Goal: Information Seeking & Learning: Find specific fact

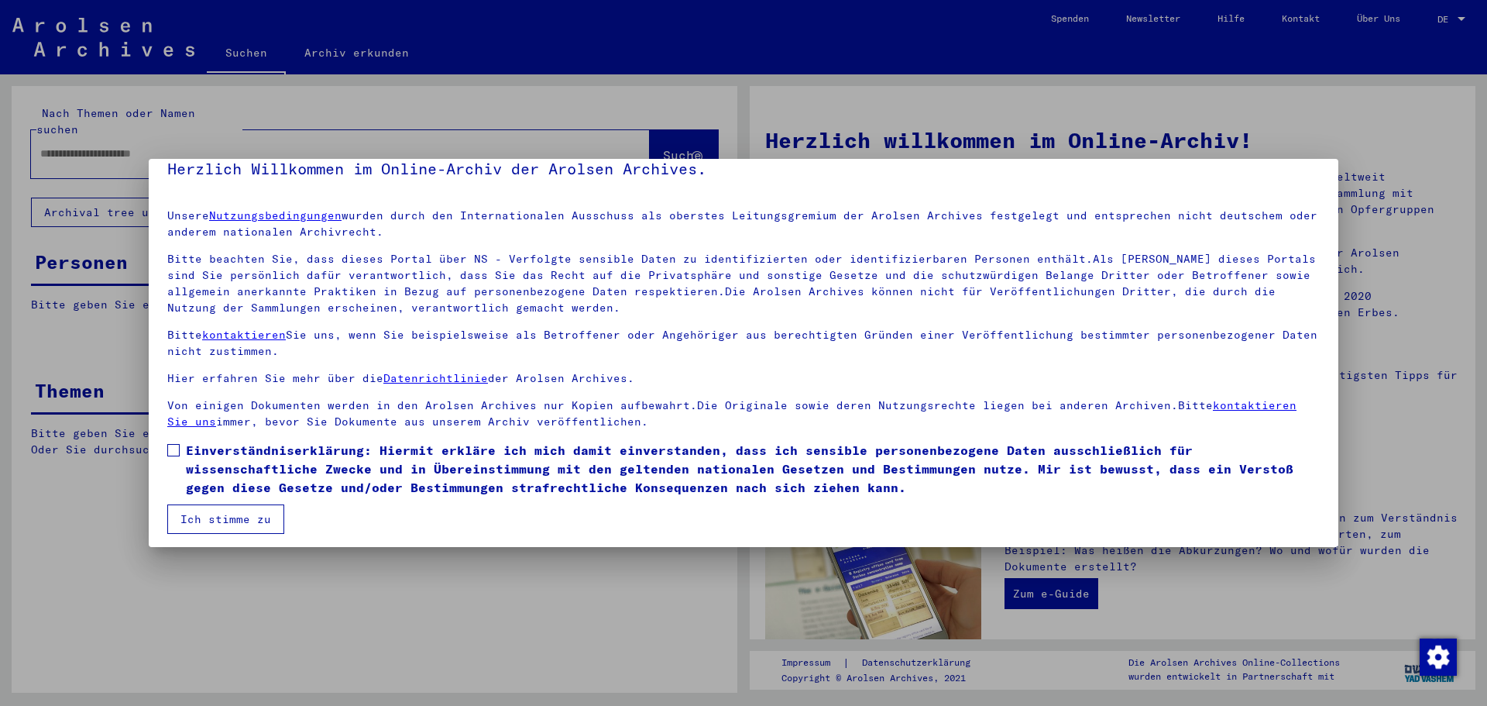
scroll to position [26, 0]
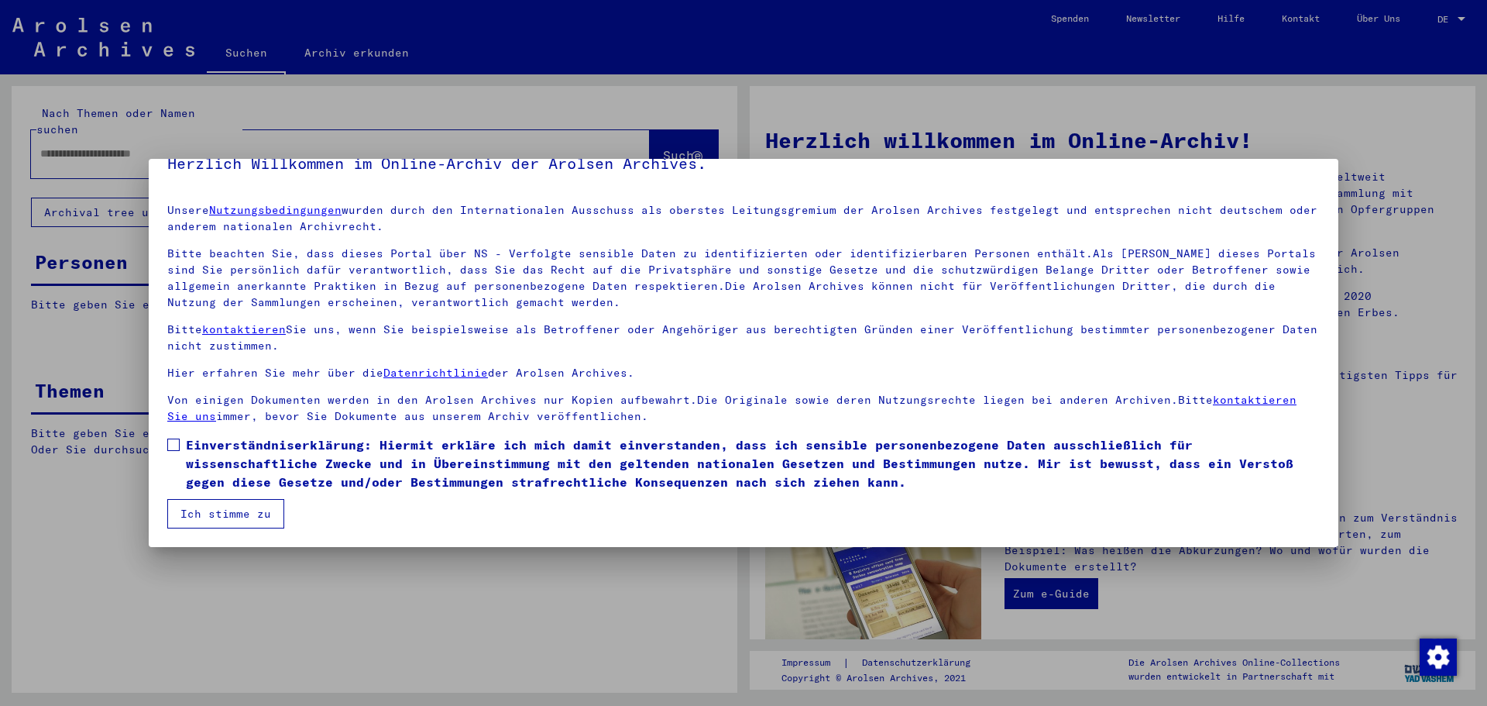
click at [171, 446] on span at bounding box center [173, 444] width 12 height 12
click at [229, 504] on button "Ich stimme zu" at bounding box center [225, 513] width 117 height 29
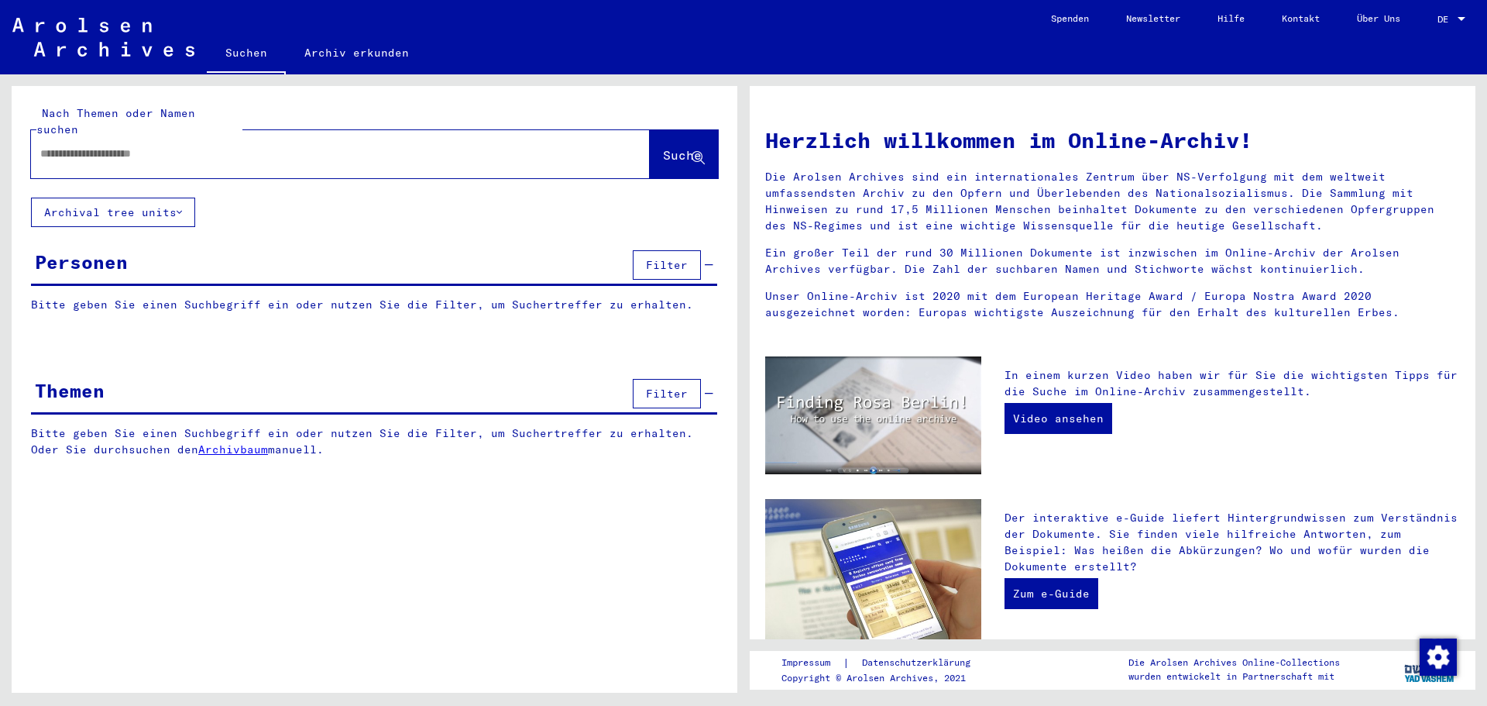
click at [190, 136] on div at bounding box center [317, 153] width 572 height 35
click at [172, 149] on div at bounding box center [317, 153] width 572 height 35
click at [192, 146] on input "text" at bounding box center [321, 154] width 563 height 16
type input "******"
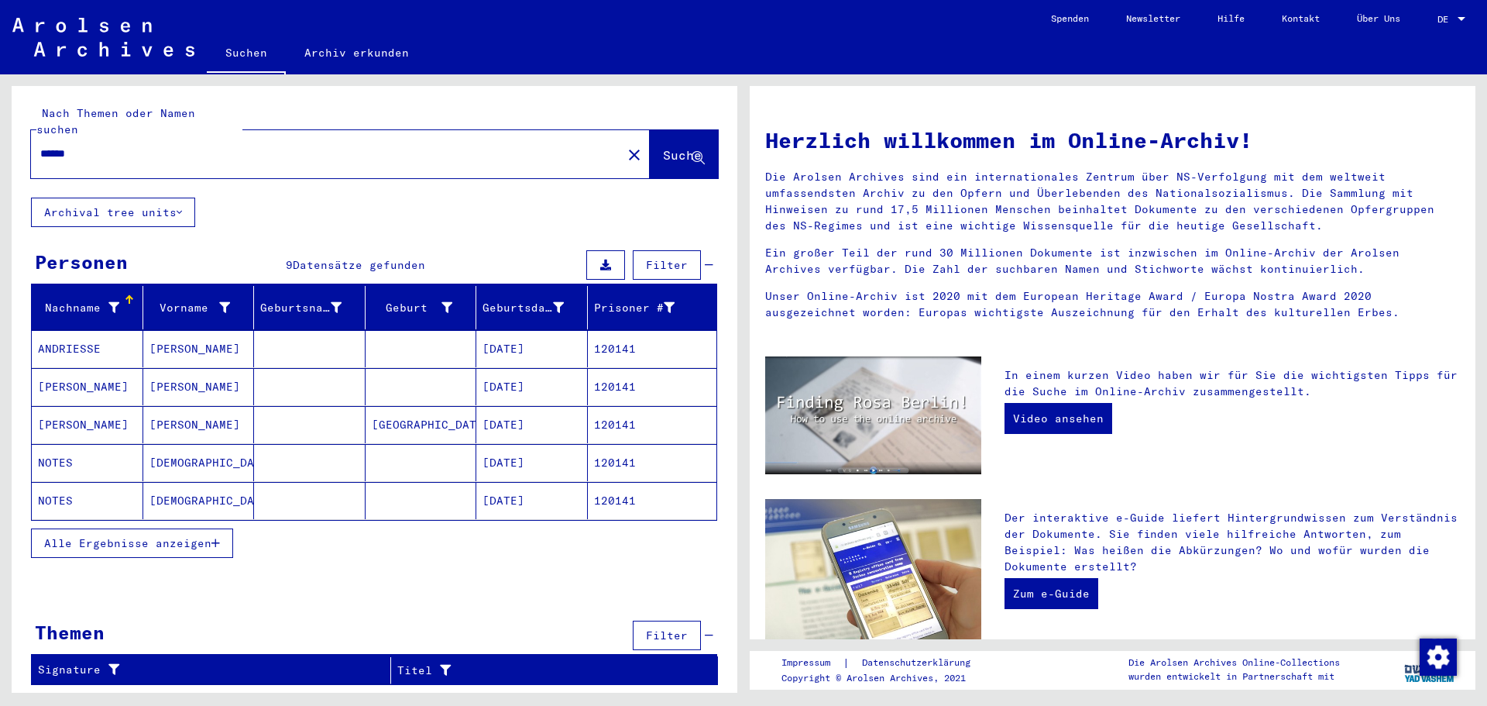
click at [215, 538] on icon "button" at bounding box center [215, 543] width 9 height 11
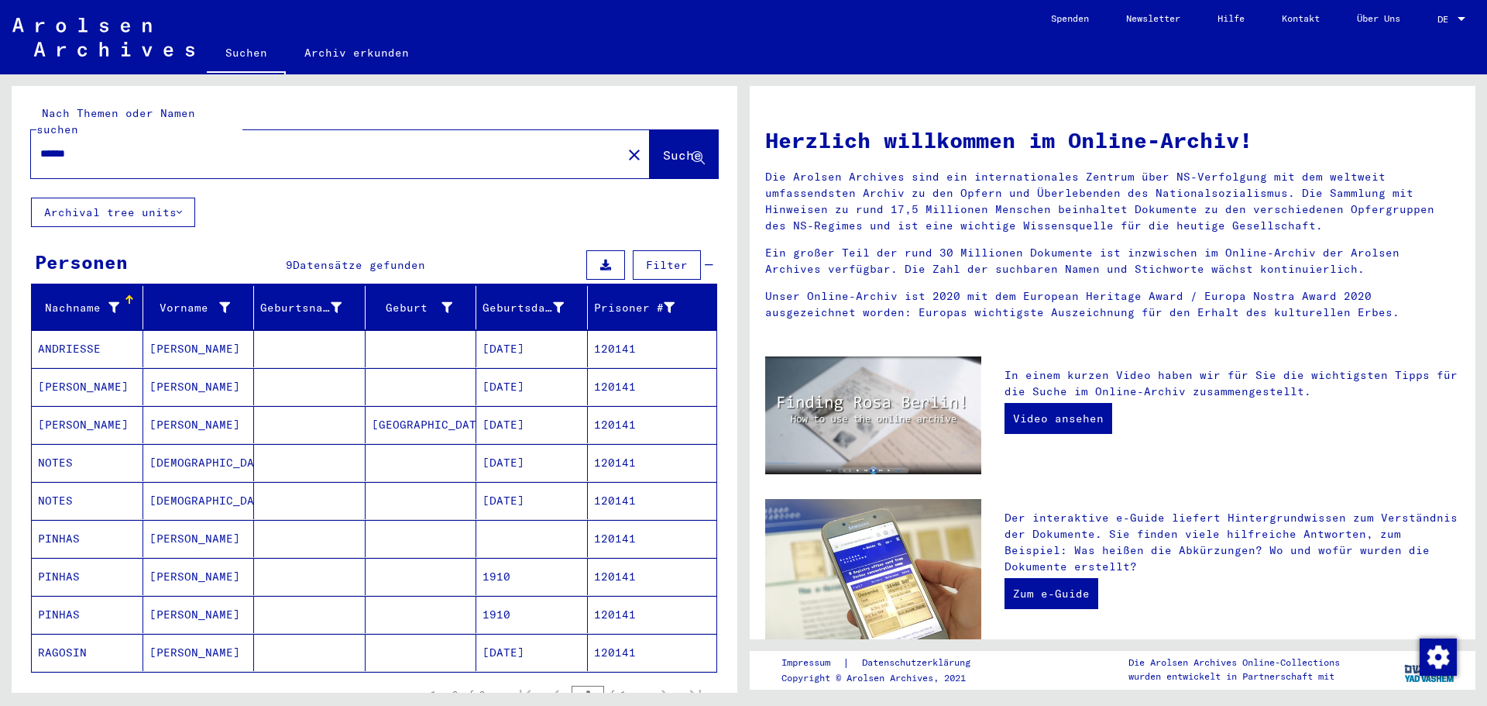
click at [640, 520] on mat-cell "120141" at bounding box center [652, 538] width 129 height 37
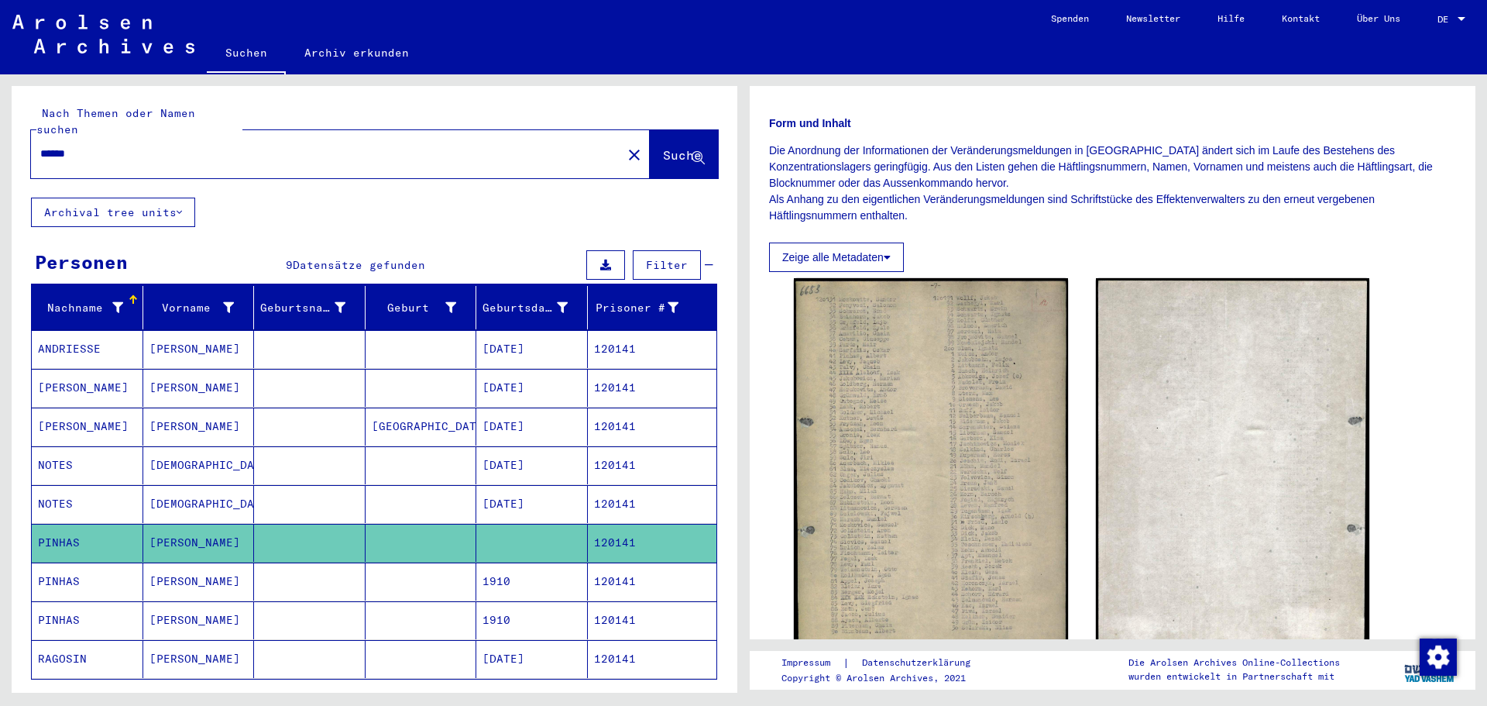
scroll to position [232, 0]
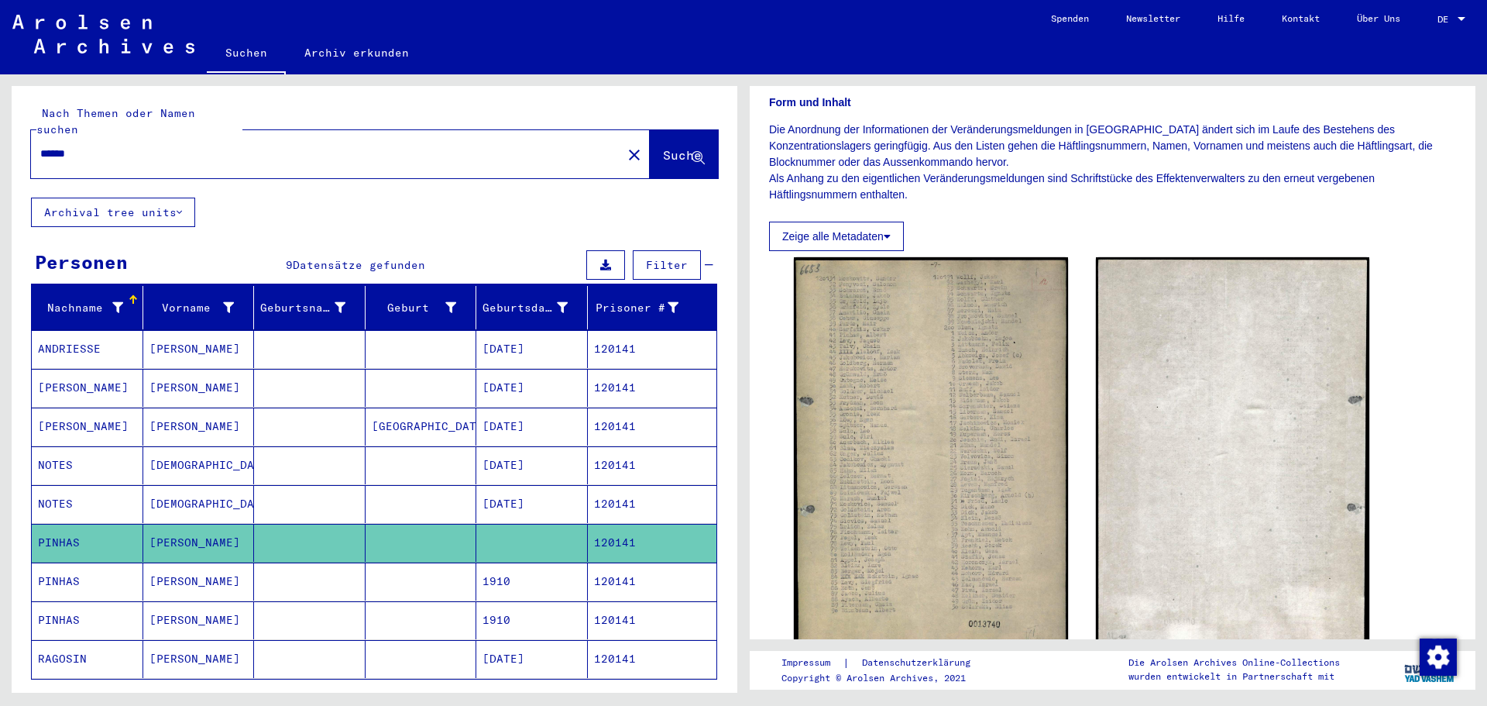
click at [617, 572] on mat-cell "120141" at bounding box center [652, 581] width 129 height 38
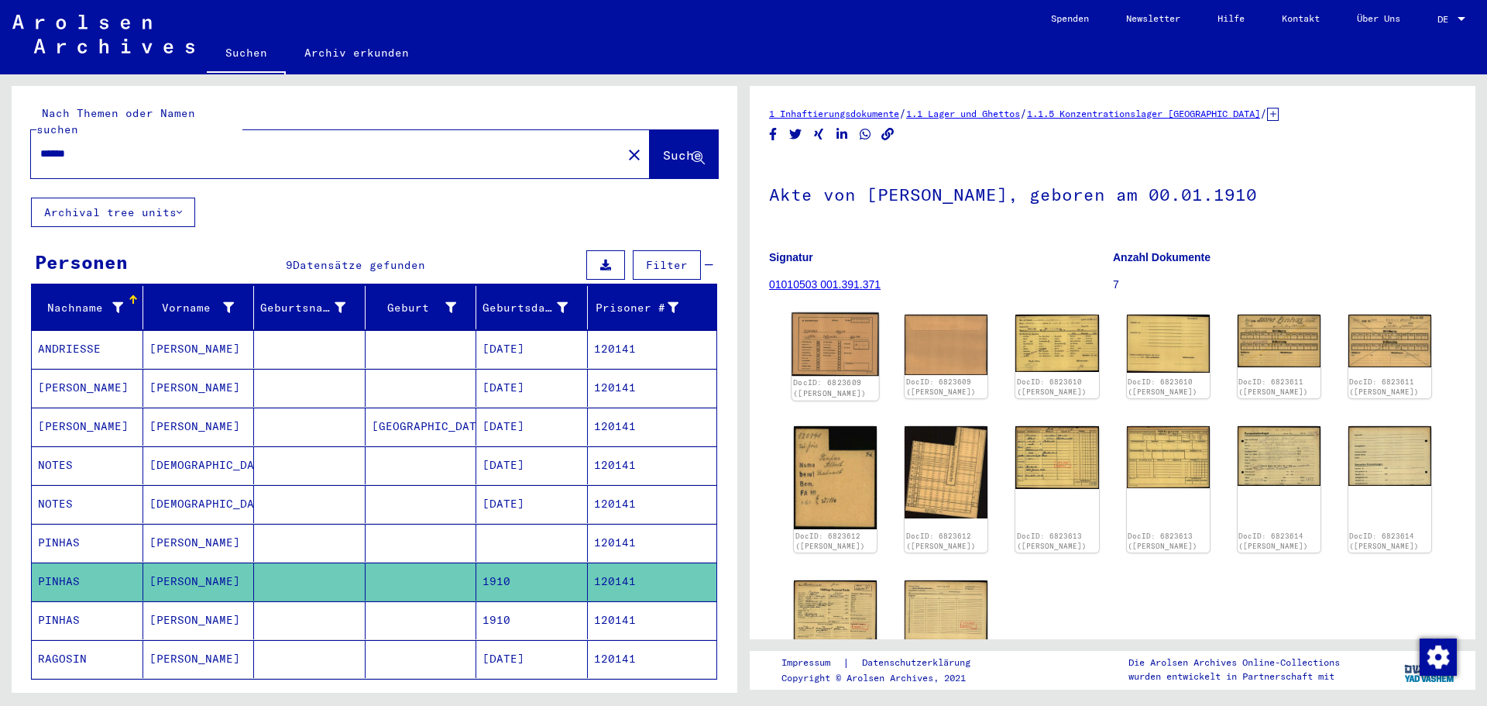
click at [845, 332] on img at bounding box center [836, 345] width 88 height 64
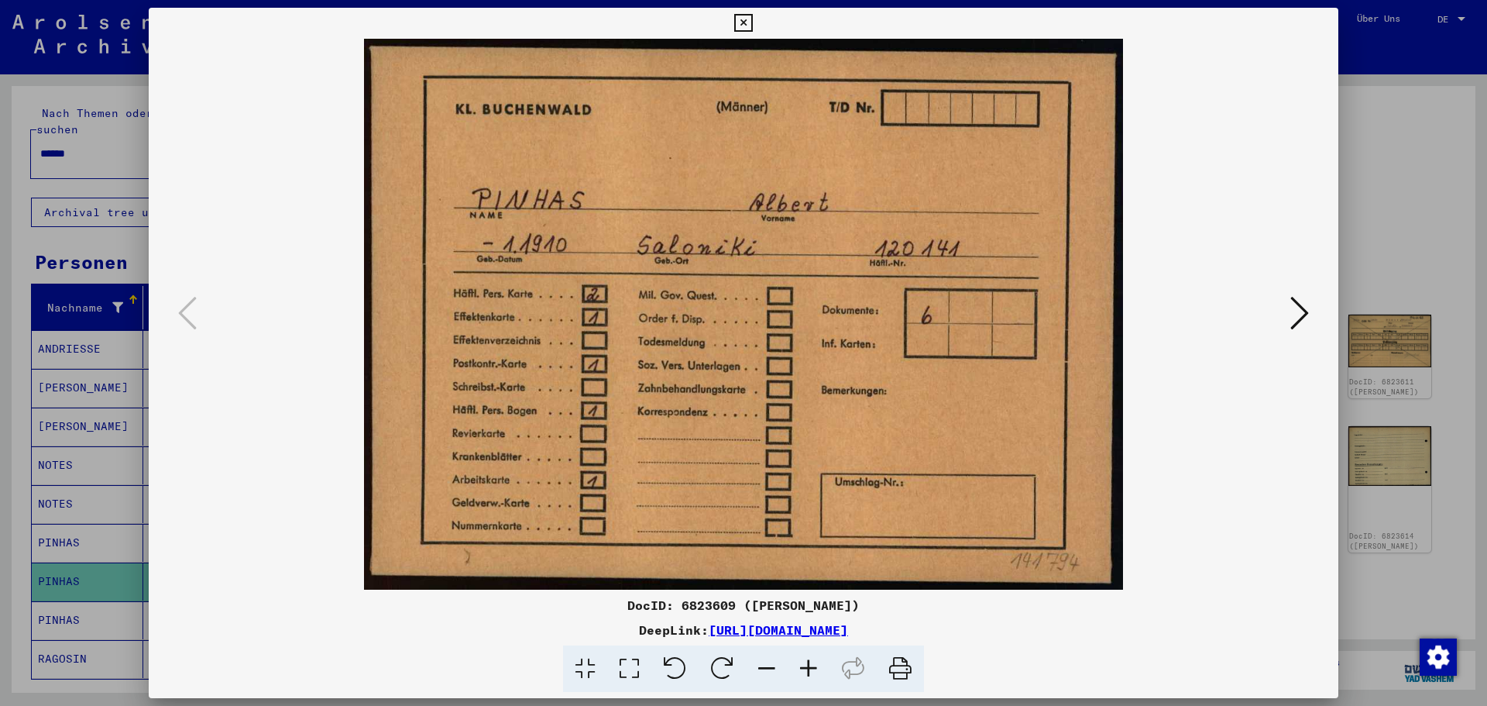
click at [1301, 326] on icon at bounding box center [1299, 312] width 19 height 37
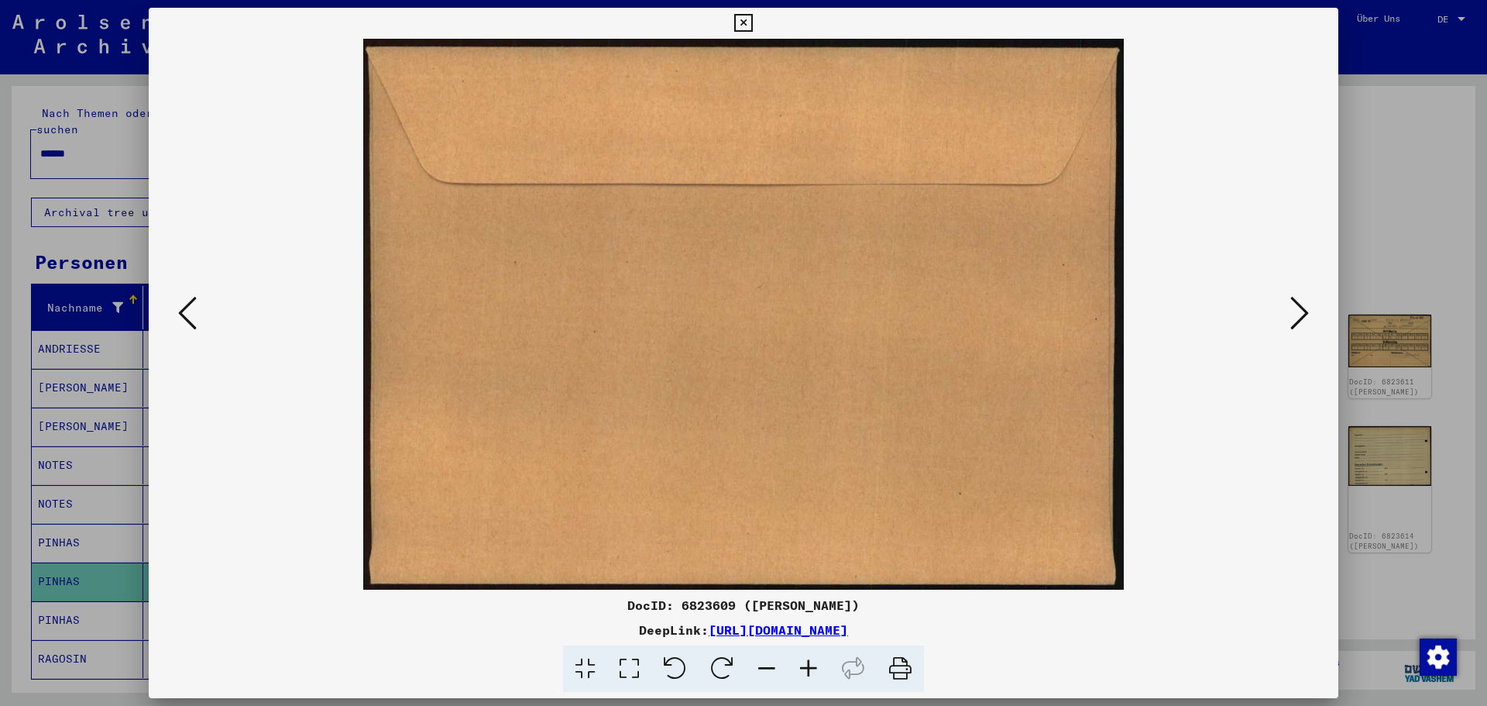
click at [1301, 326] on icon at bounding box center [1299, 312] width 19 height 37
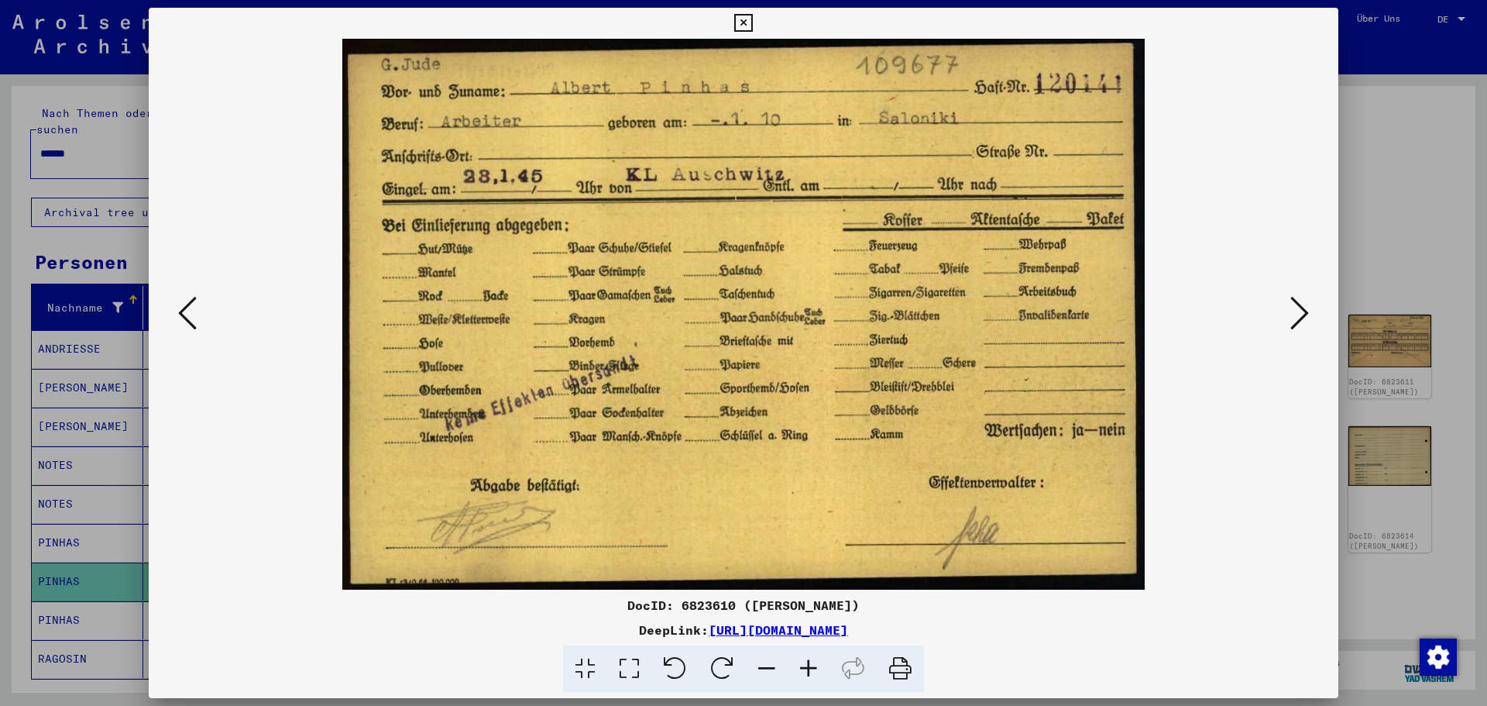
click at [1301, 326] on icon at bounding box center [1299, 312] width 19 height 37
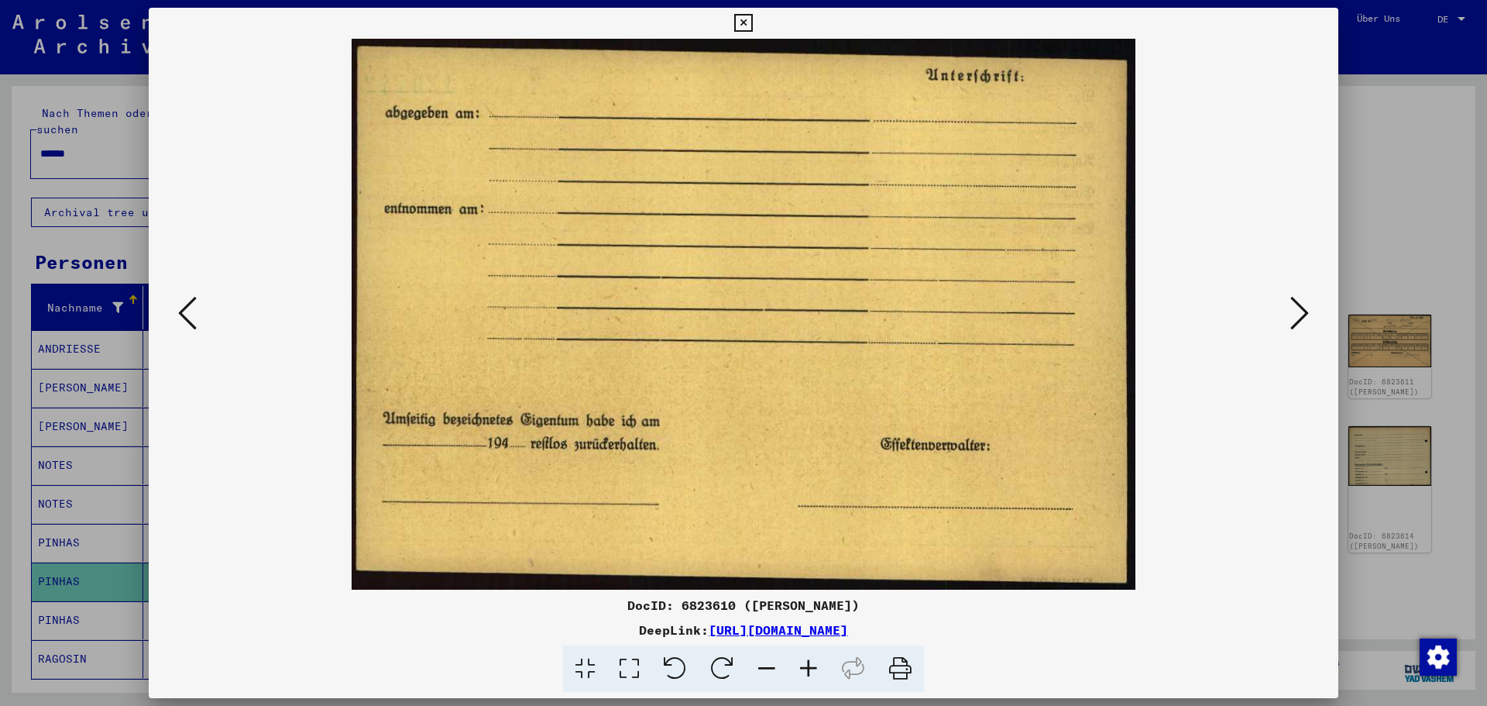
click at [1301, 326] on icon at bounding box center [1299, 312] width 19 height 37
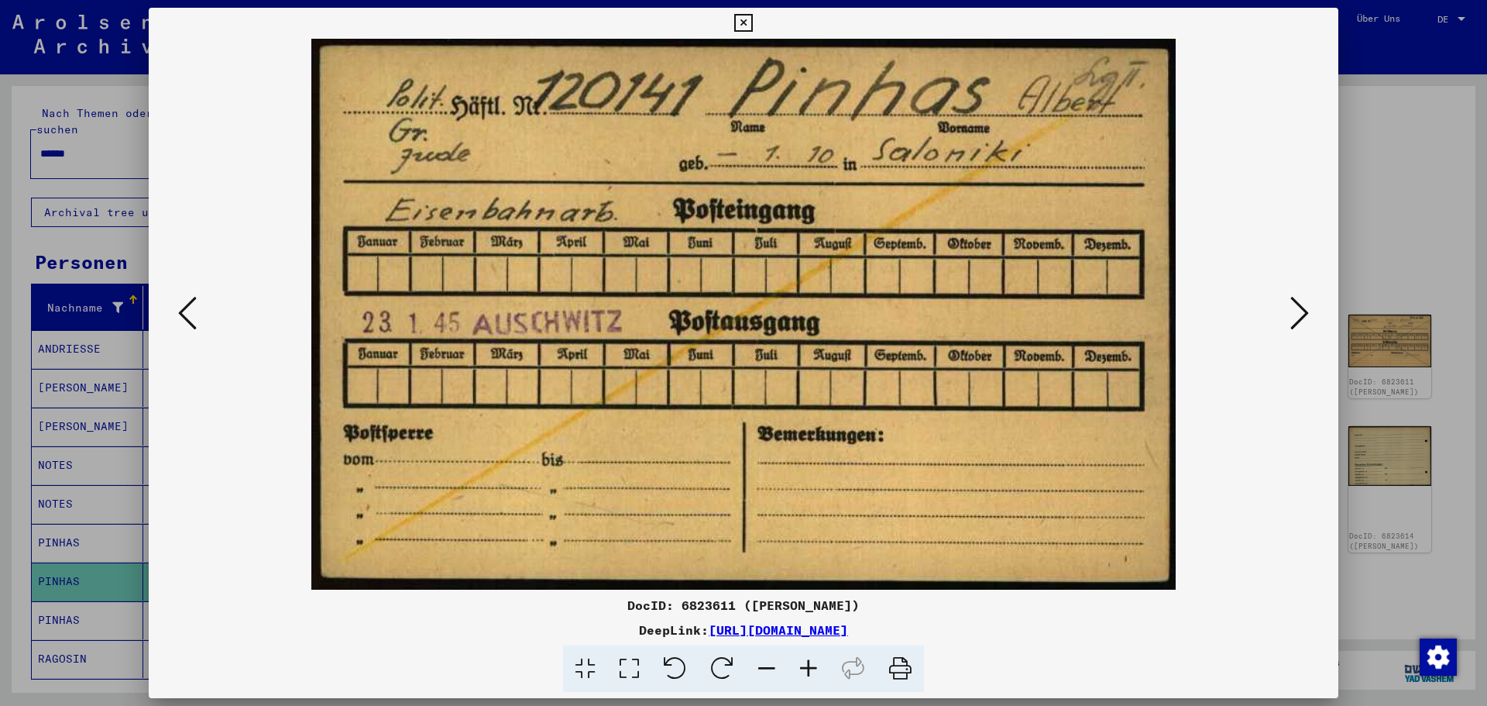
click at [1301, 326] on icon at bounding box center [1299, 312] width 19 height 37
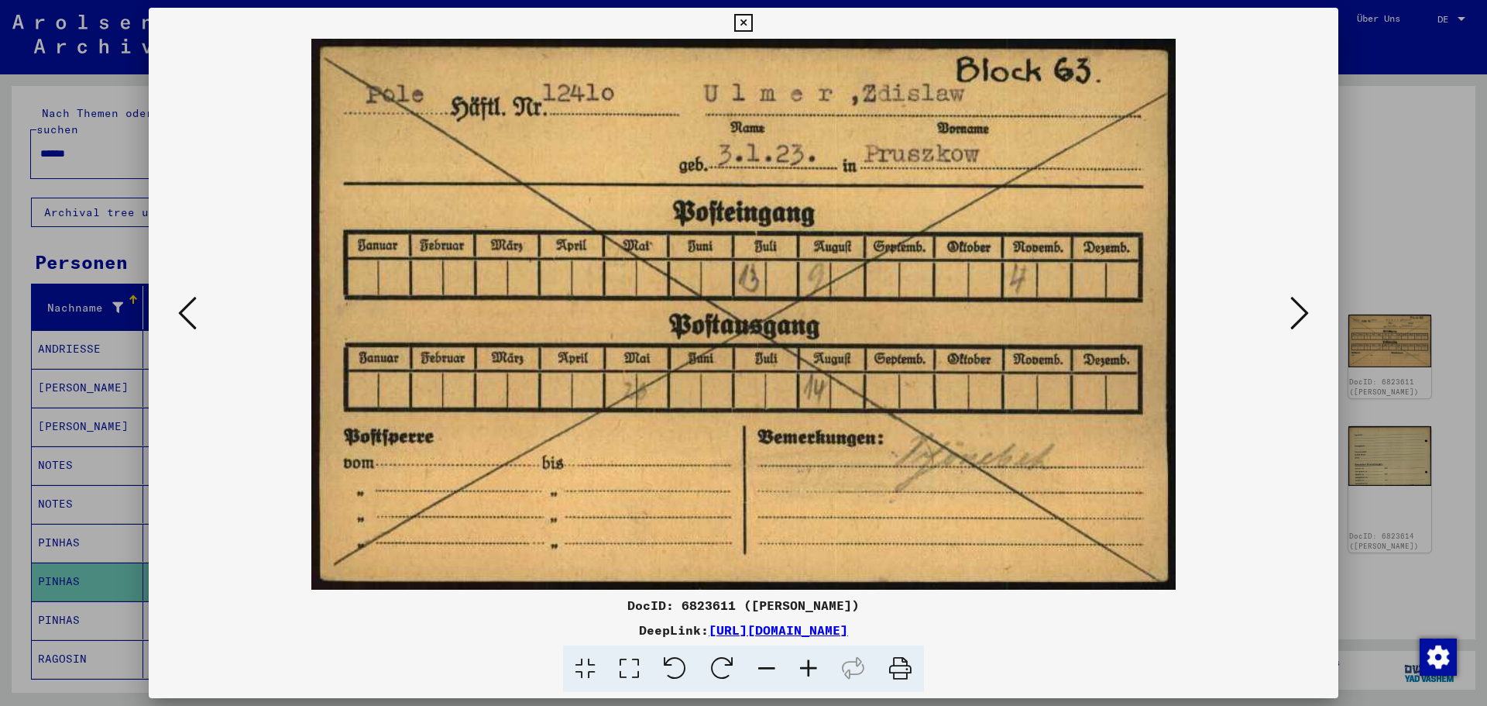
click at [1301, 326] on icon at bounding box center [1299, 312] width 19 height 37
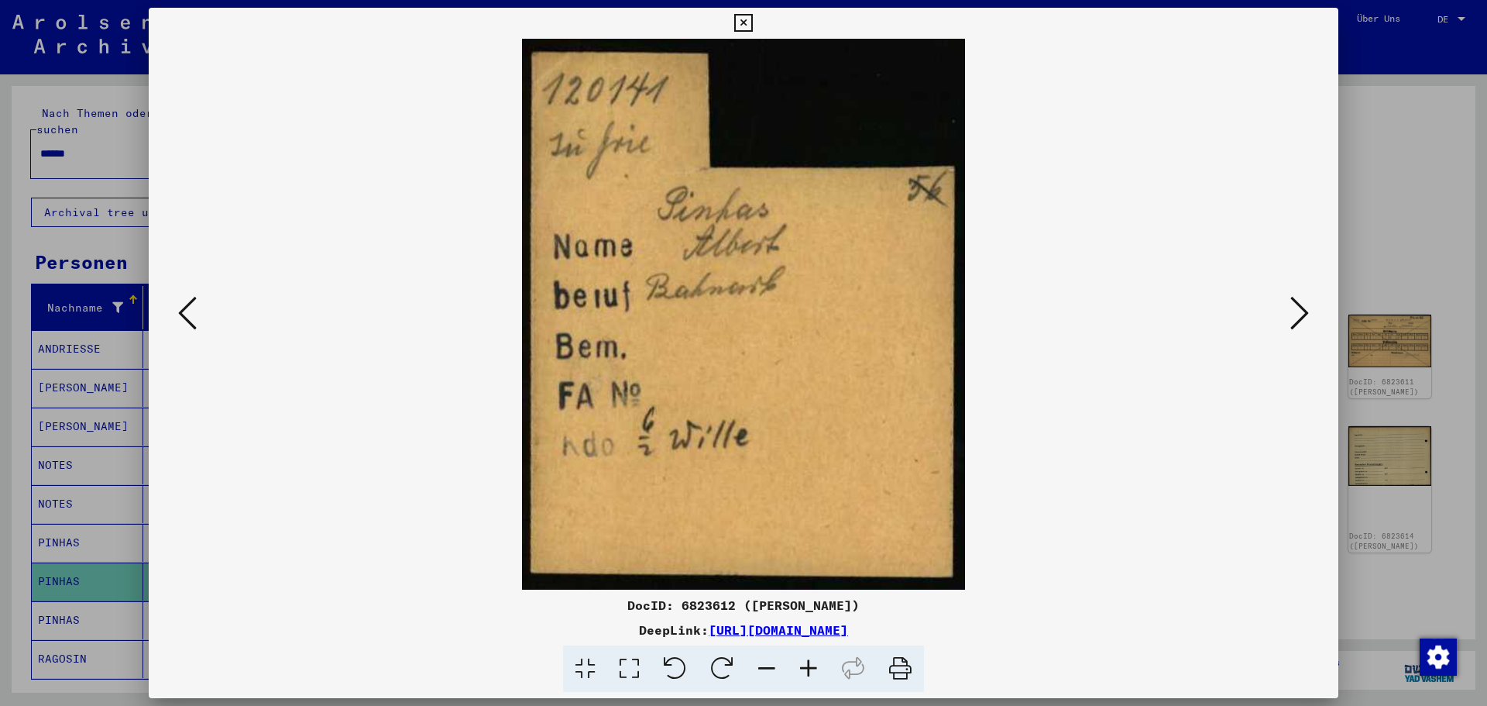
click at [1301, 326] on icon at bounding box center [1299, 312] width 19 height 37
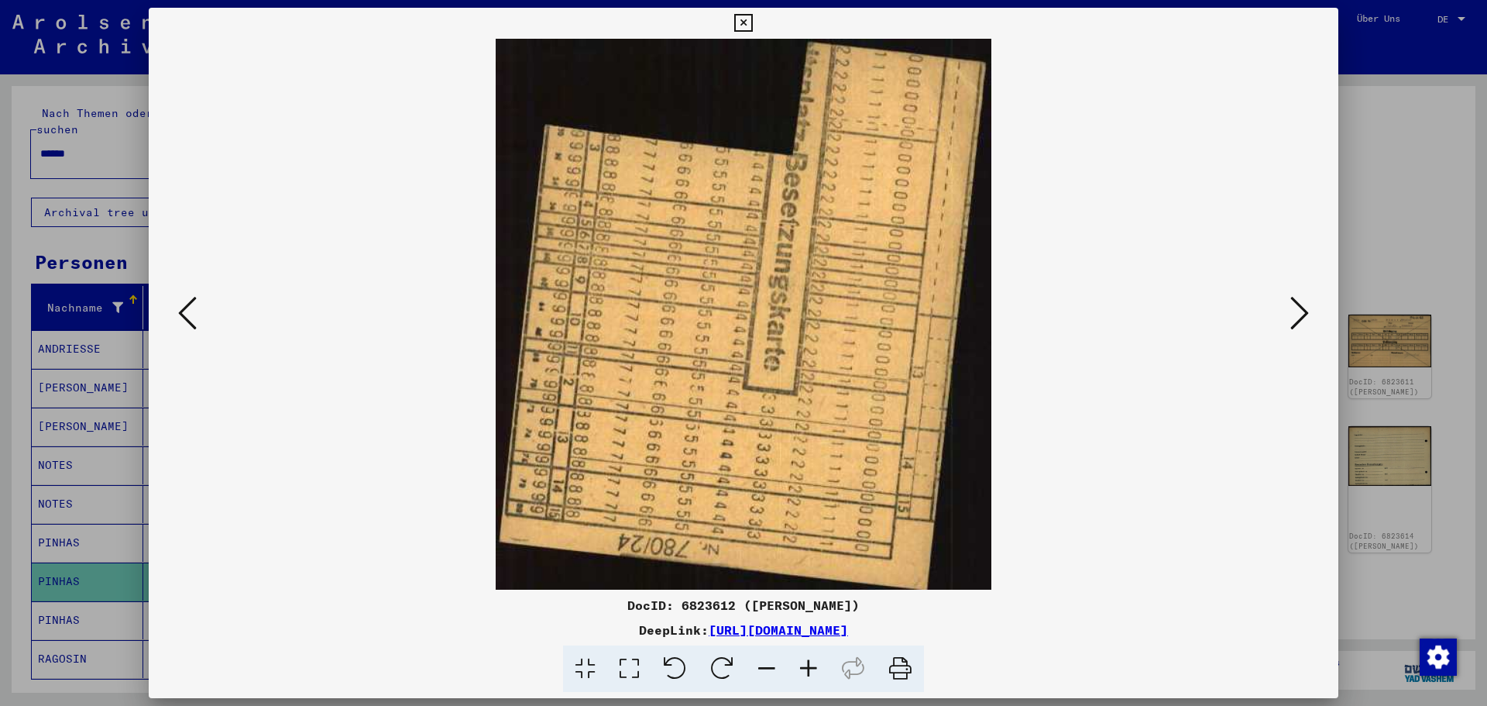
click at [1301, 327] on icon at bounding box center [1299, 312] width 19 height 37
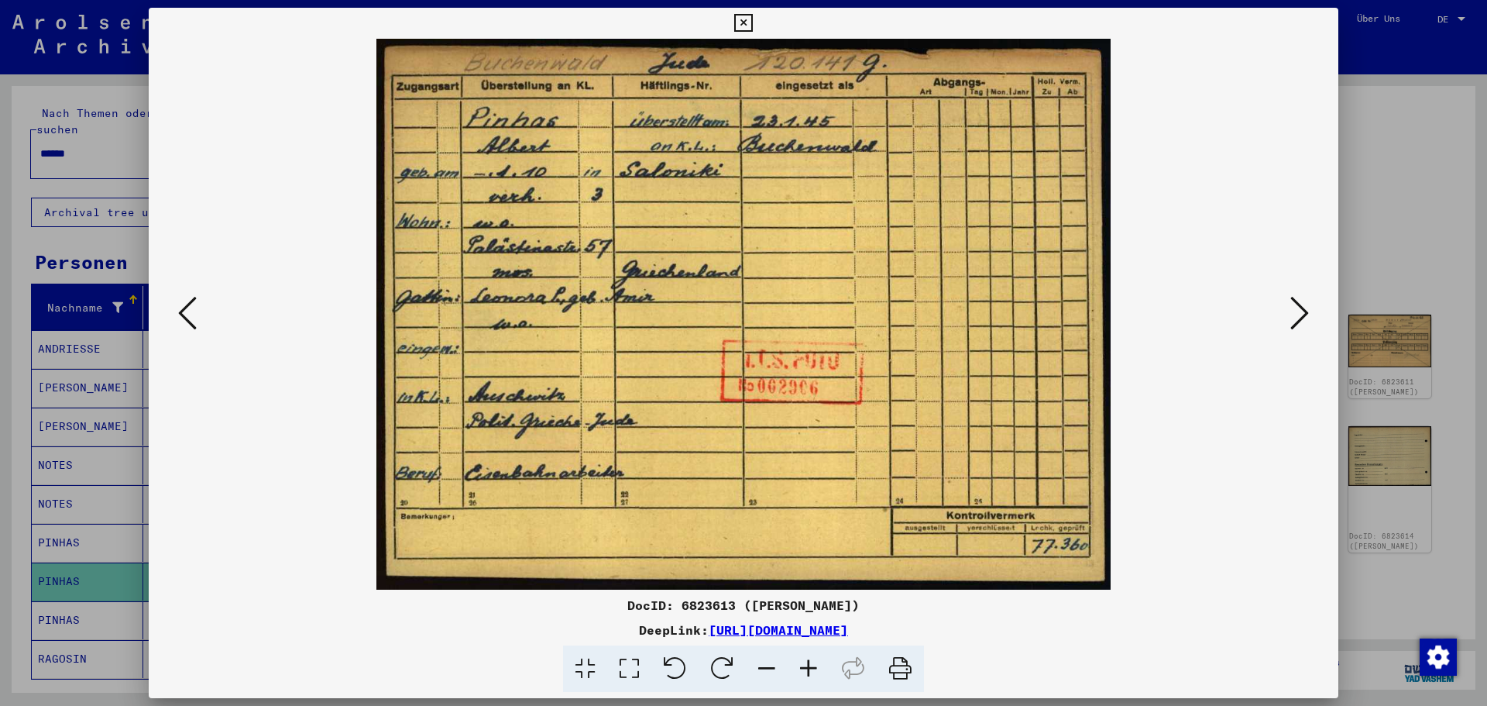
click at [1301, 327] on icon at bounding box center [1299, 312] width 19 height 37
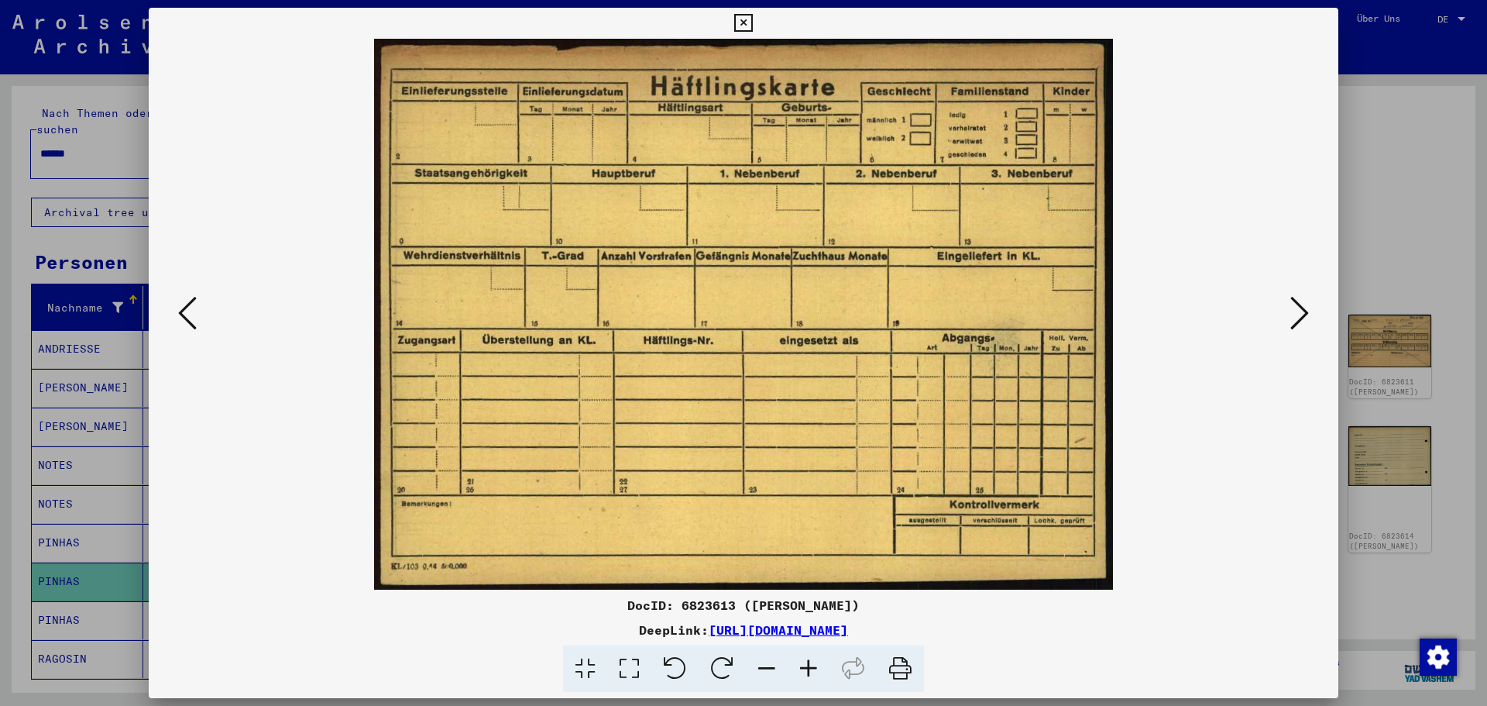
click at [1301, 326] on icon at bounding box center [1299, 312] width 19 height 37
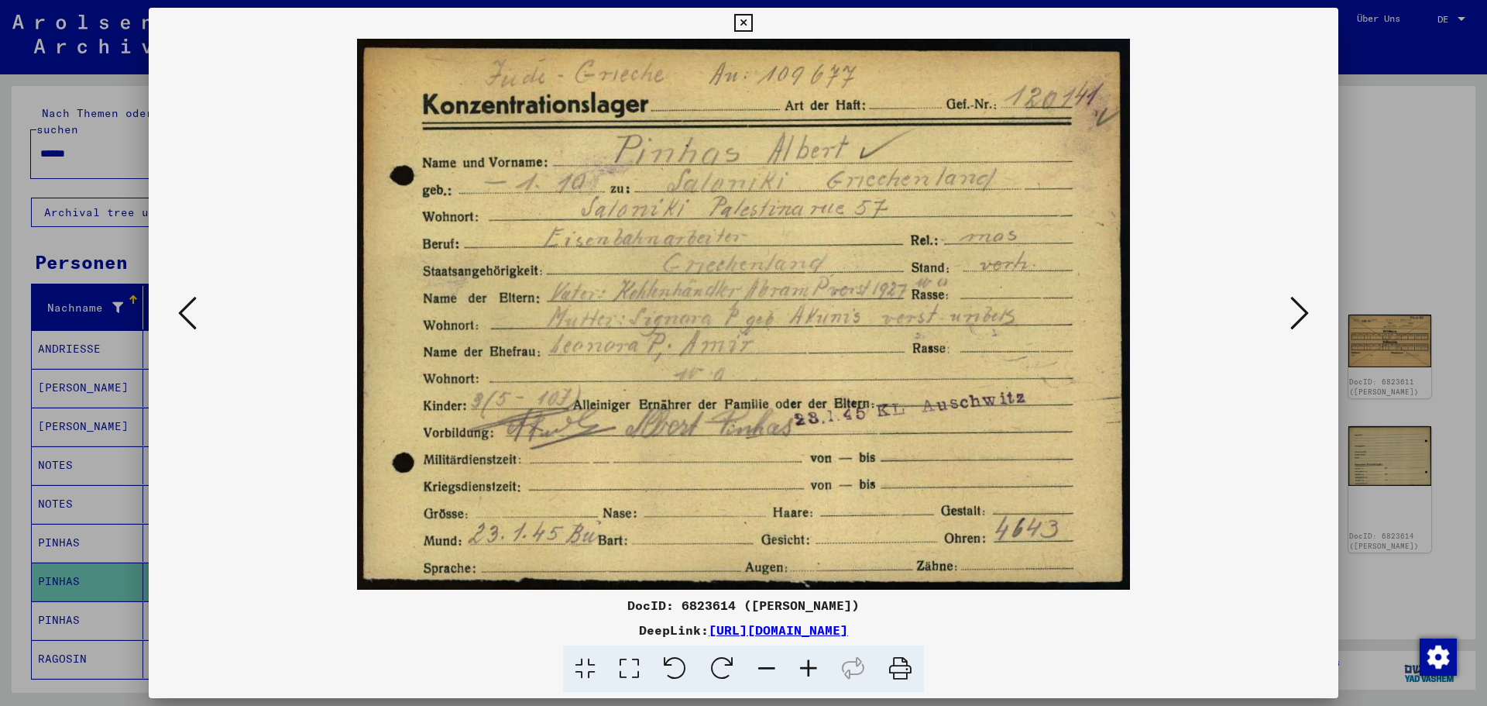
click at [1385, 162] on div at bounding box center [743, 353] width 1487 height 706
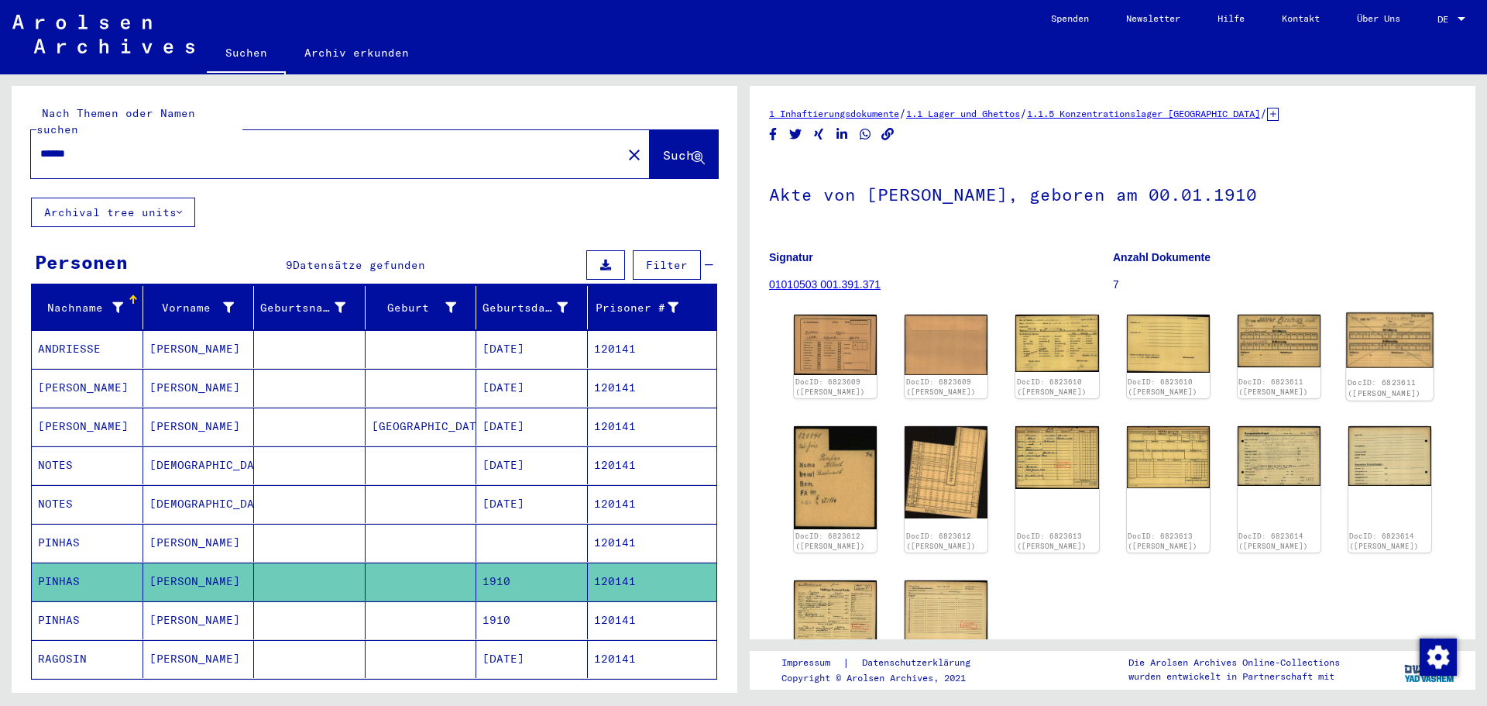
click at [1407, 316] on img at bounding box center [1390, 341] width 88 height 56
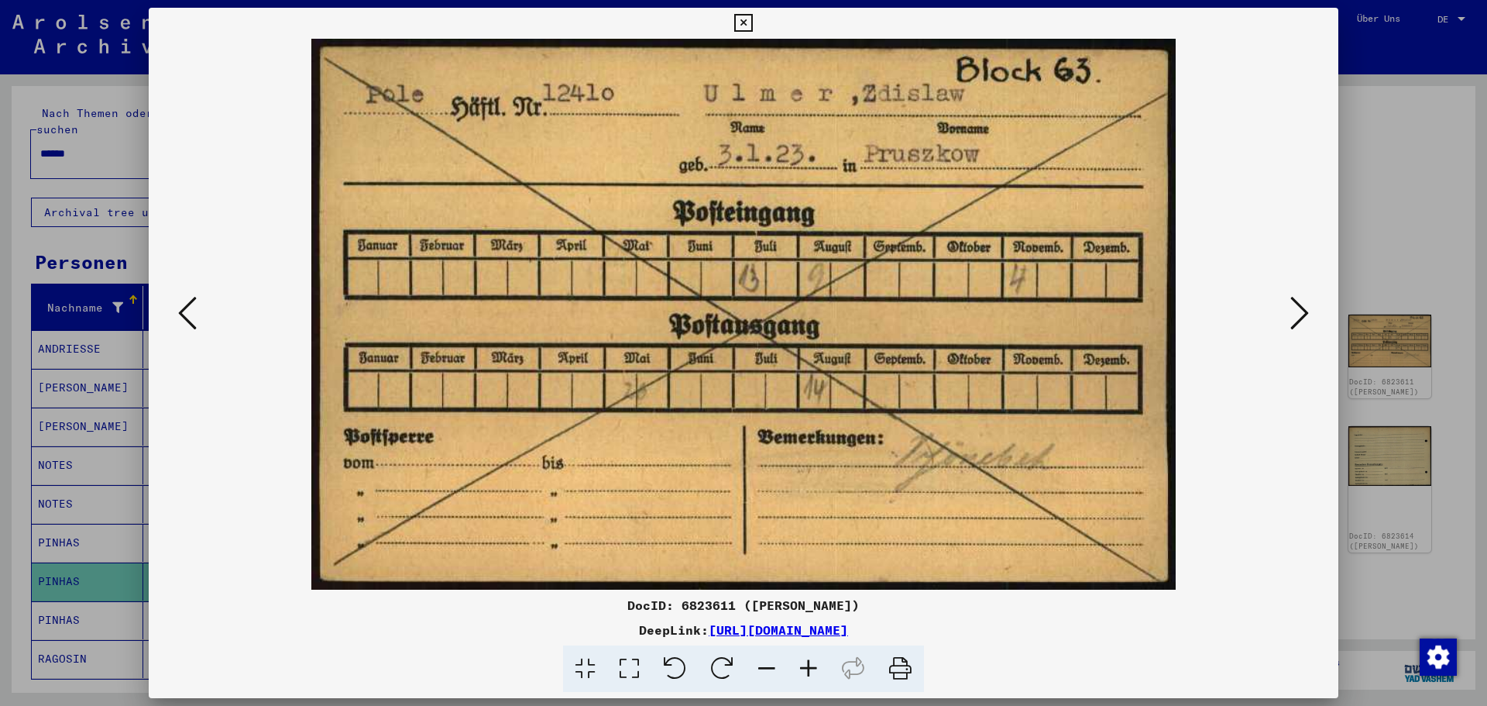
click at [1300, 327] on icon at bounding box center [1299, 312] width 19 height 37
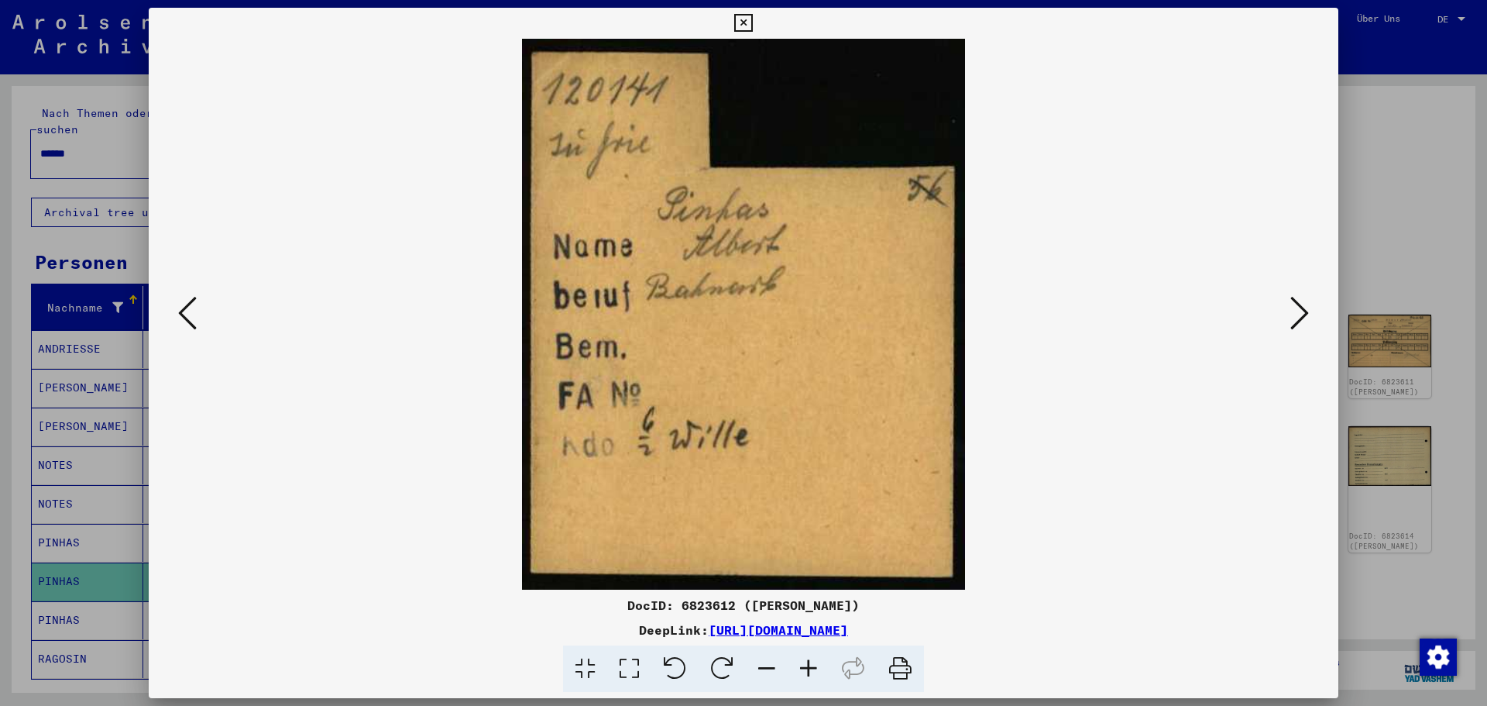
click at [1300, 327] on icon at bounding box center [1299, 312] width 19 height 37
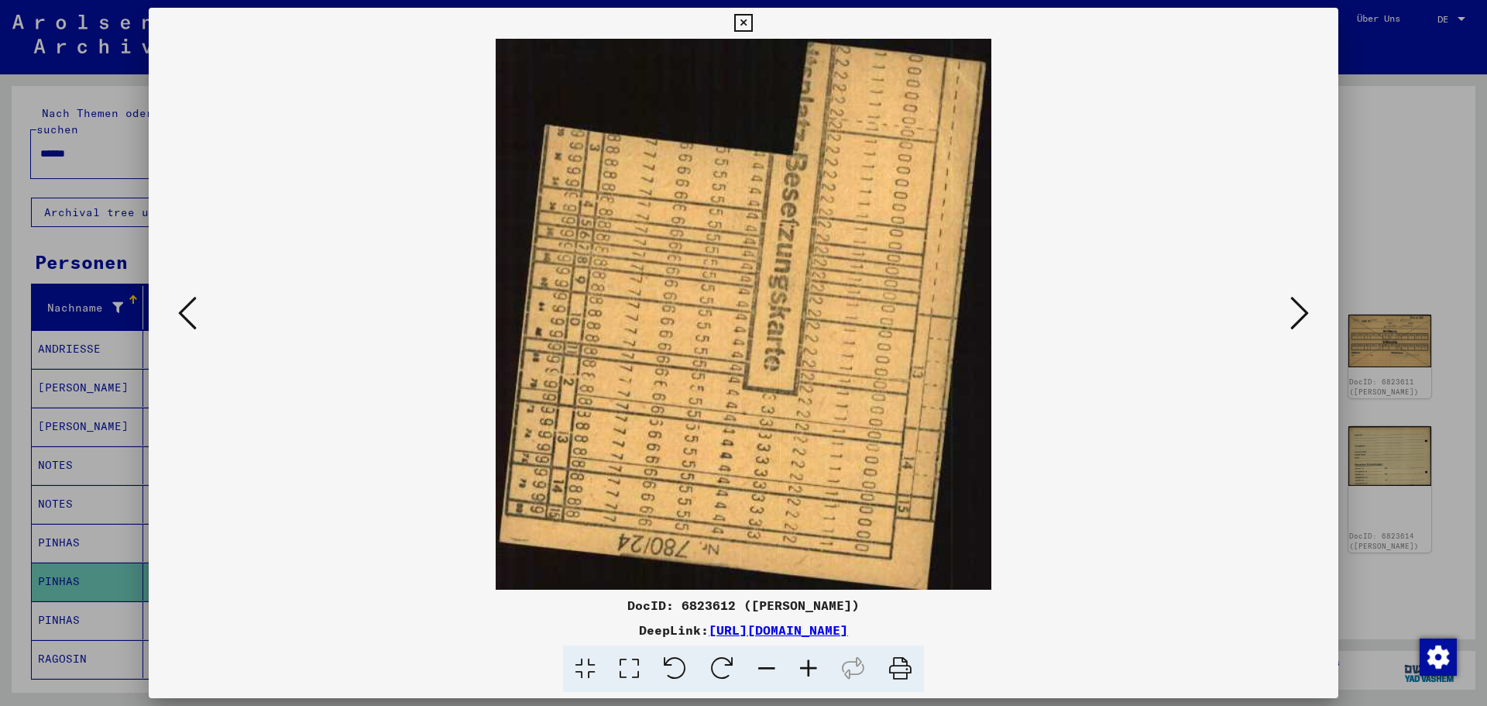
click at [1300, 327] on icon at bounding box center [1299, 312] width 19 height 37
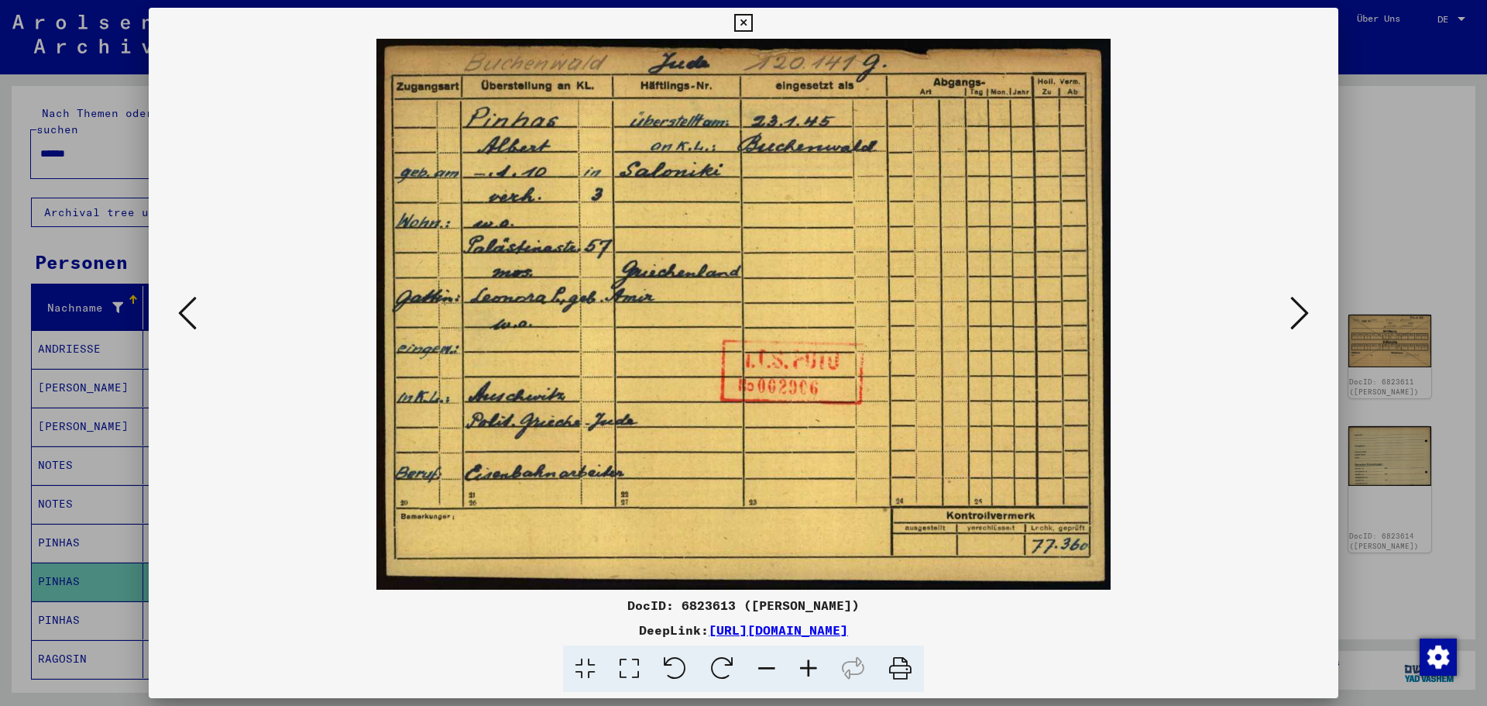
click at [1420, 235] on div at bounding box center [743, 353] width 1487 height 706
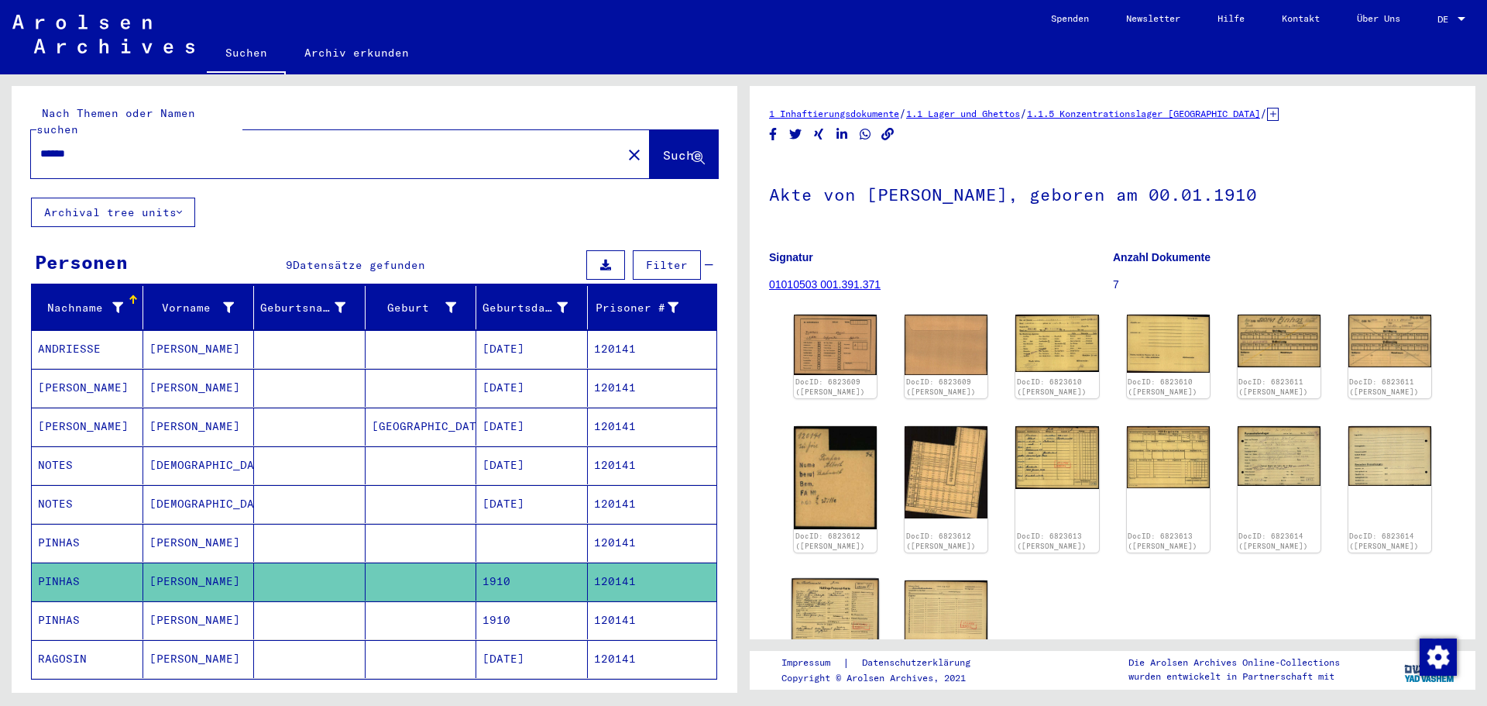
click at [801, 600] on img at bounding box center [836, 610] width 88 height 63
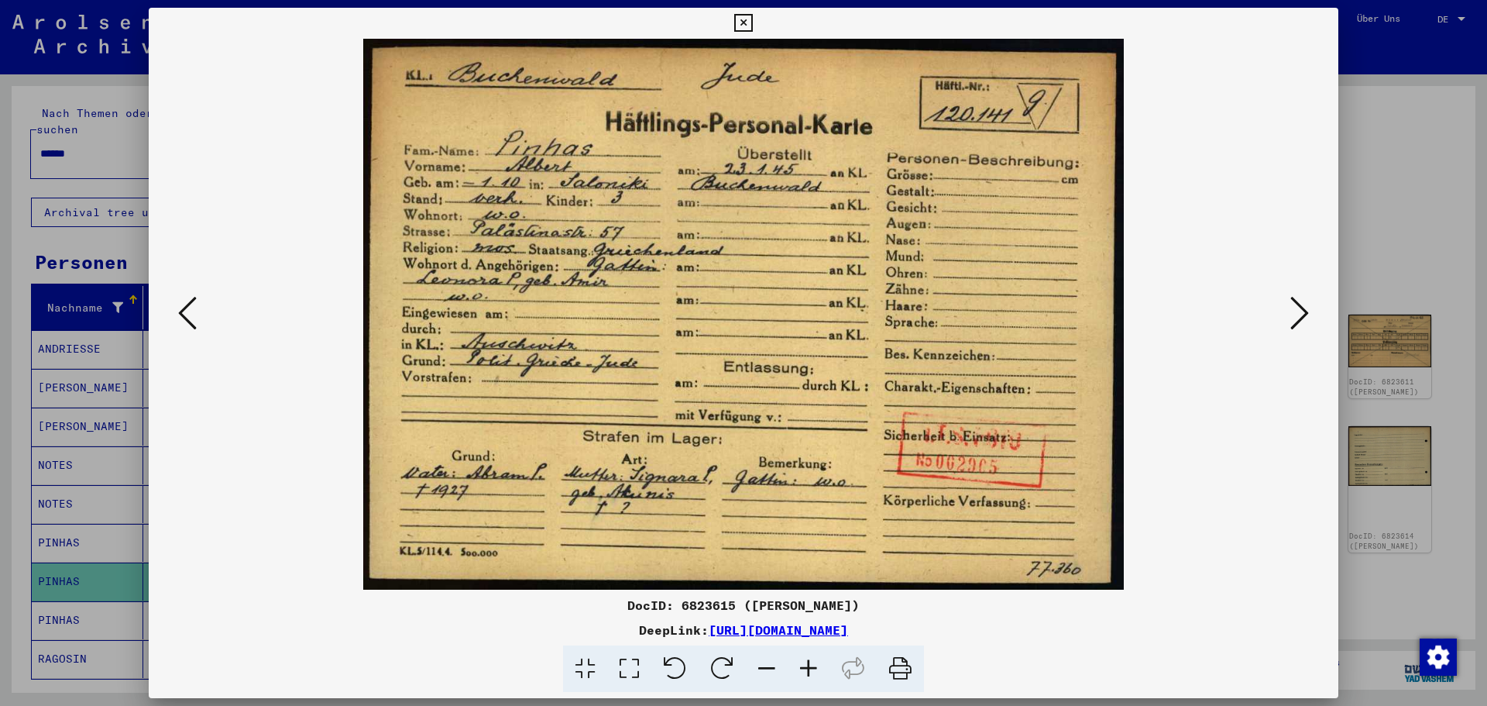
click at [1382, 248] on div at bounding box center [743, 353] width 1487 height 706
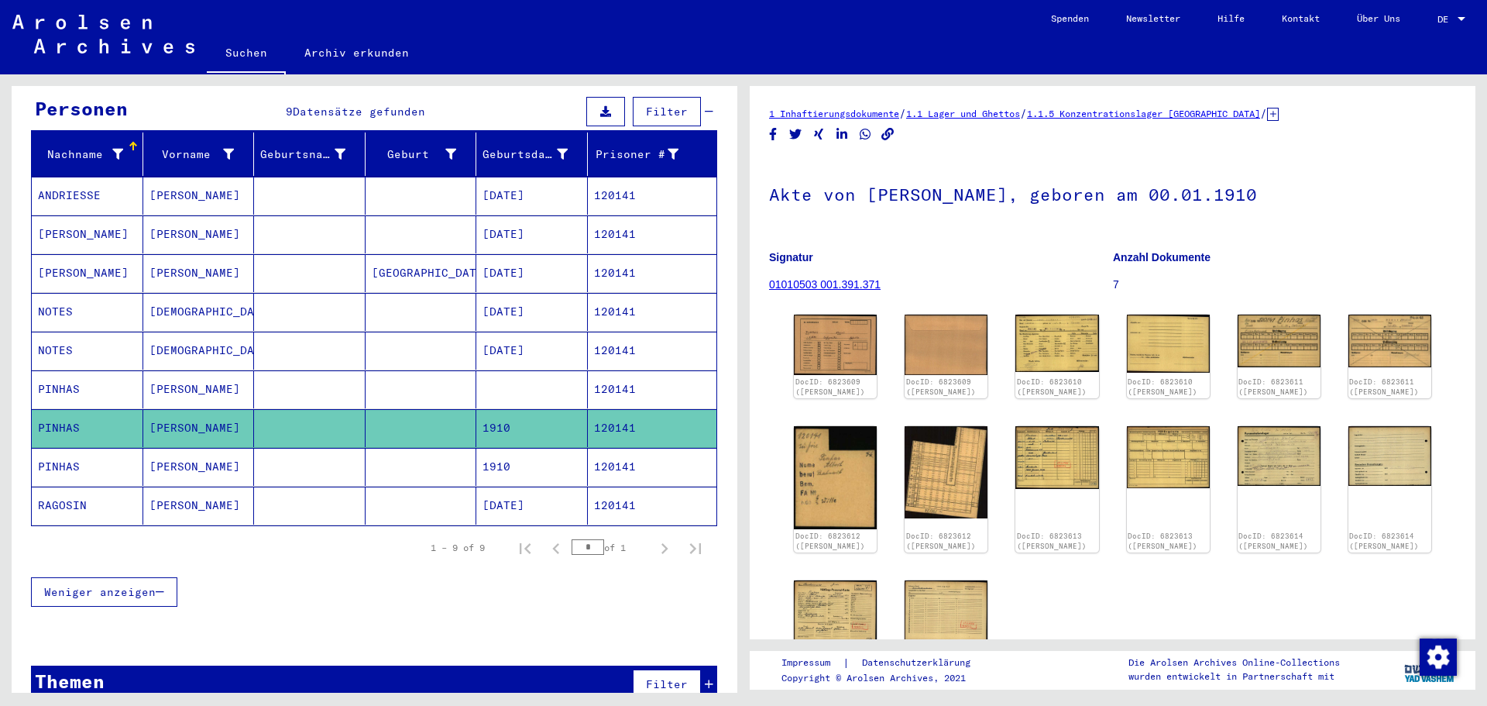
scroll to position [155, 0]
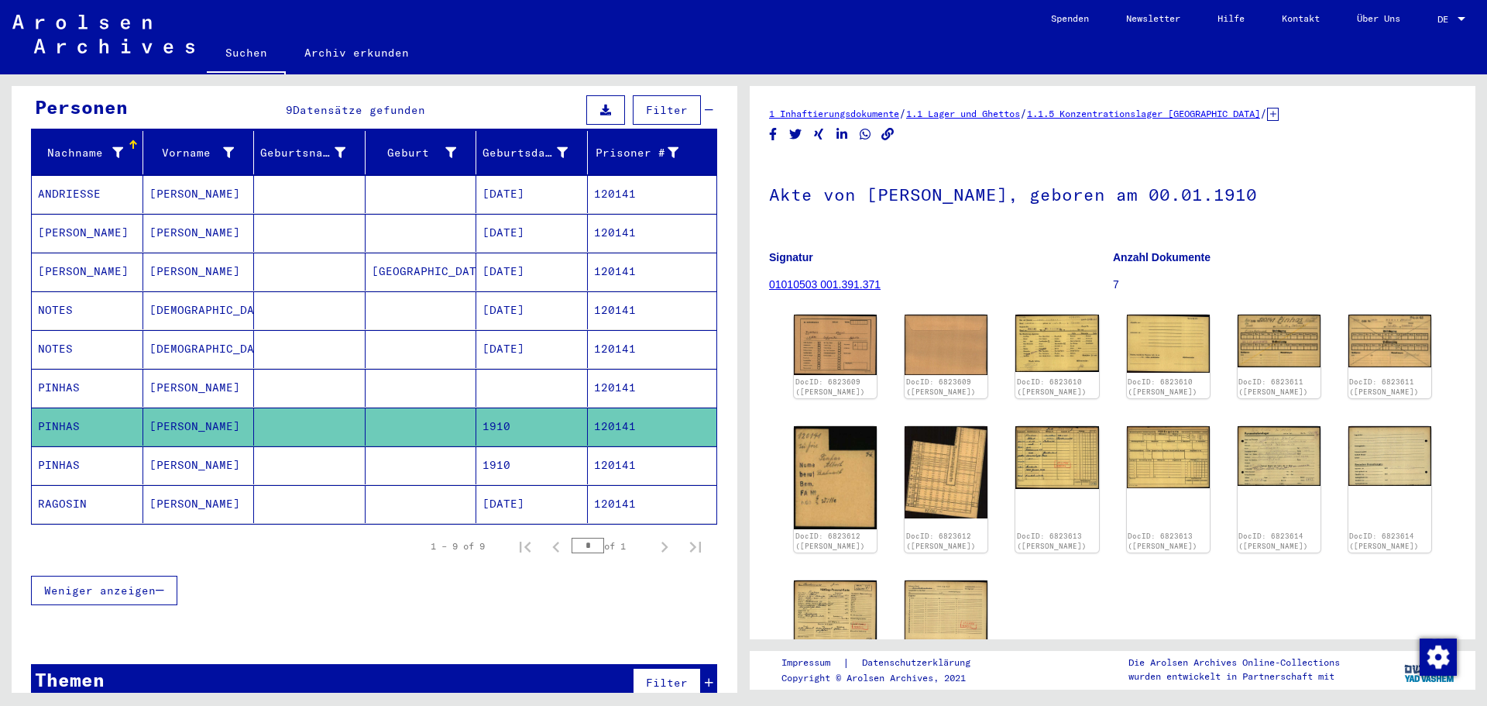
click at [525, 486] on mat-cell "[DATE]" at bounding box center [532, 504] width 112 height 38
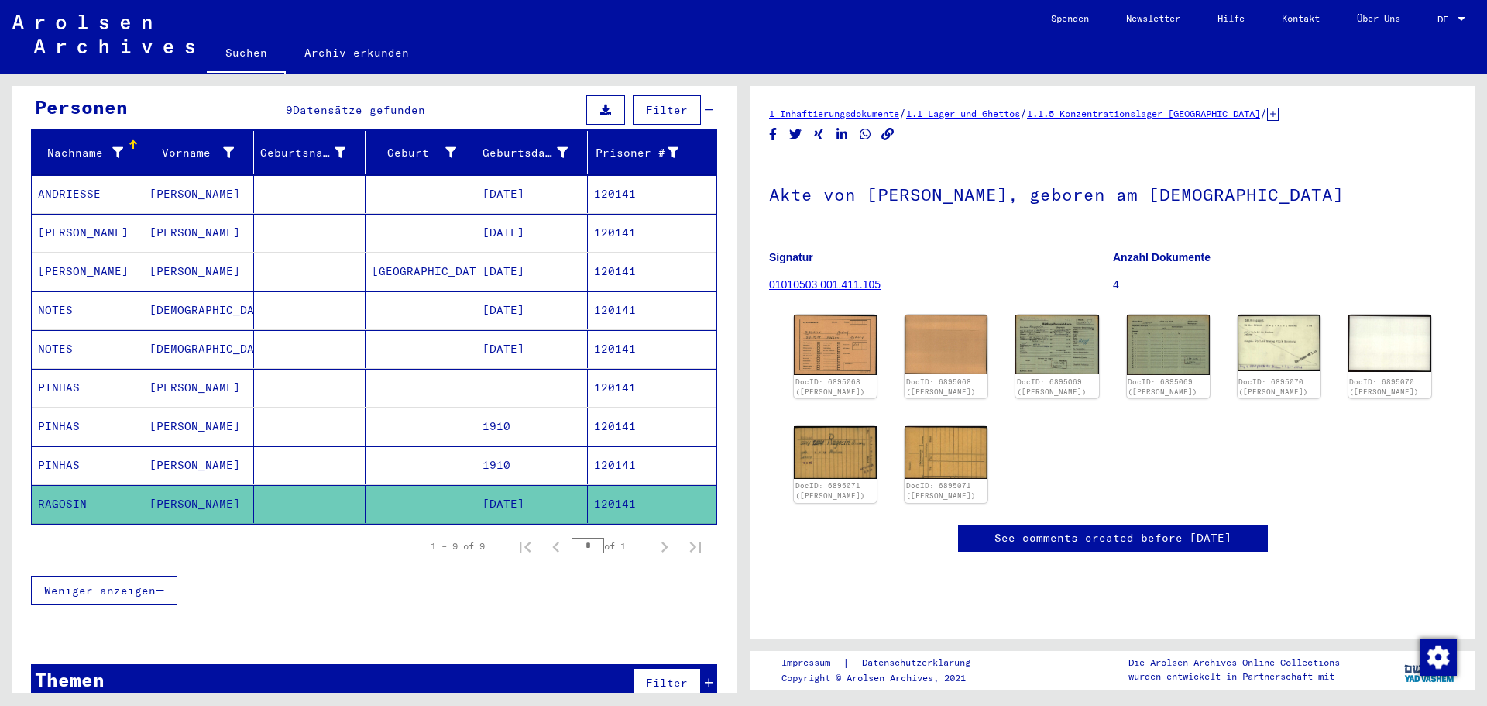
click at [626, 446] on mat-cell "120141" at bounding box center [652, 465] width 129 height 38
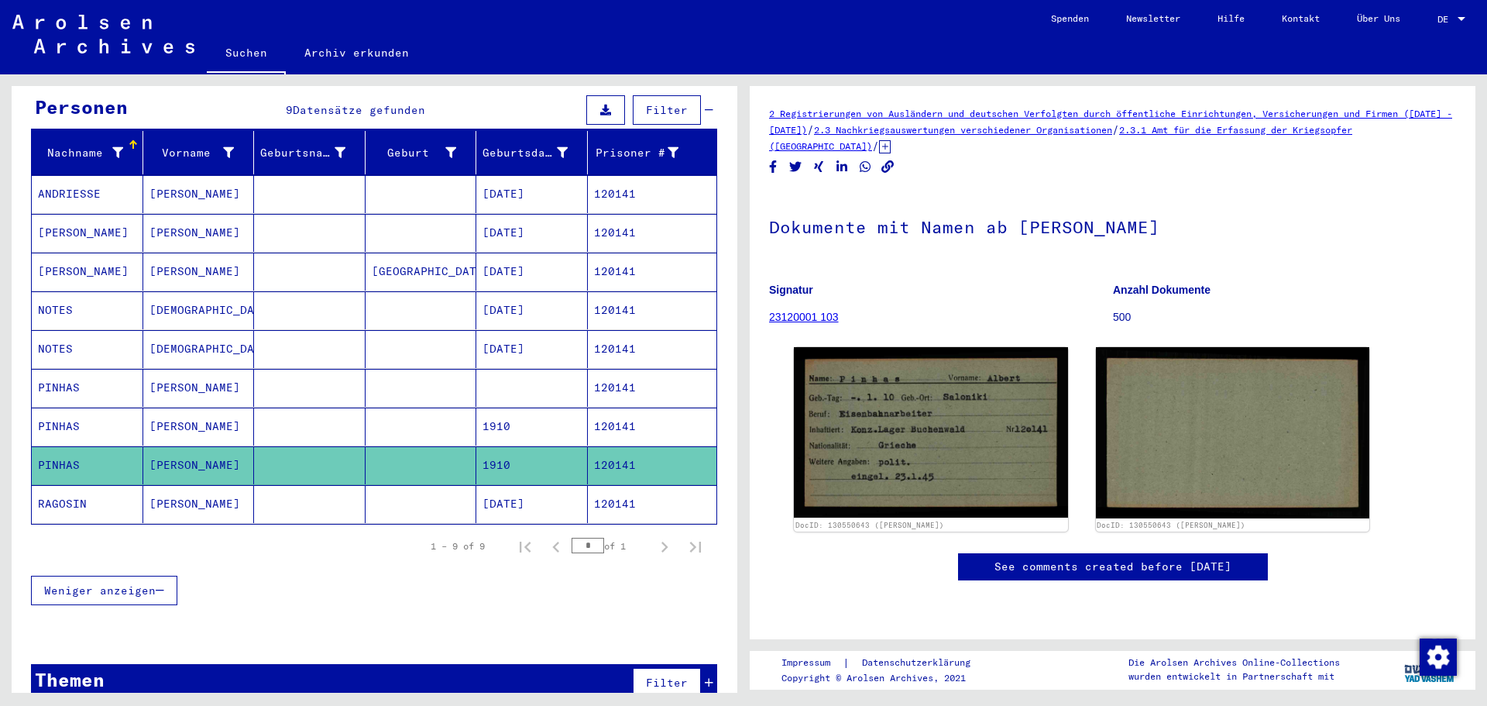
click at [596, 369] on mat-cell "120141" at bounding box center [652, 388] width 129 height 38
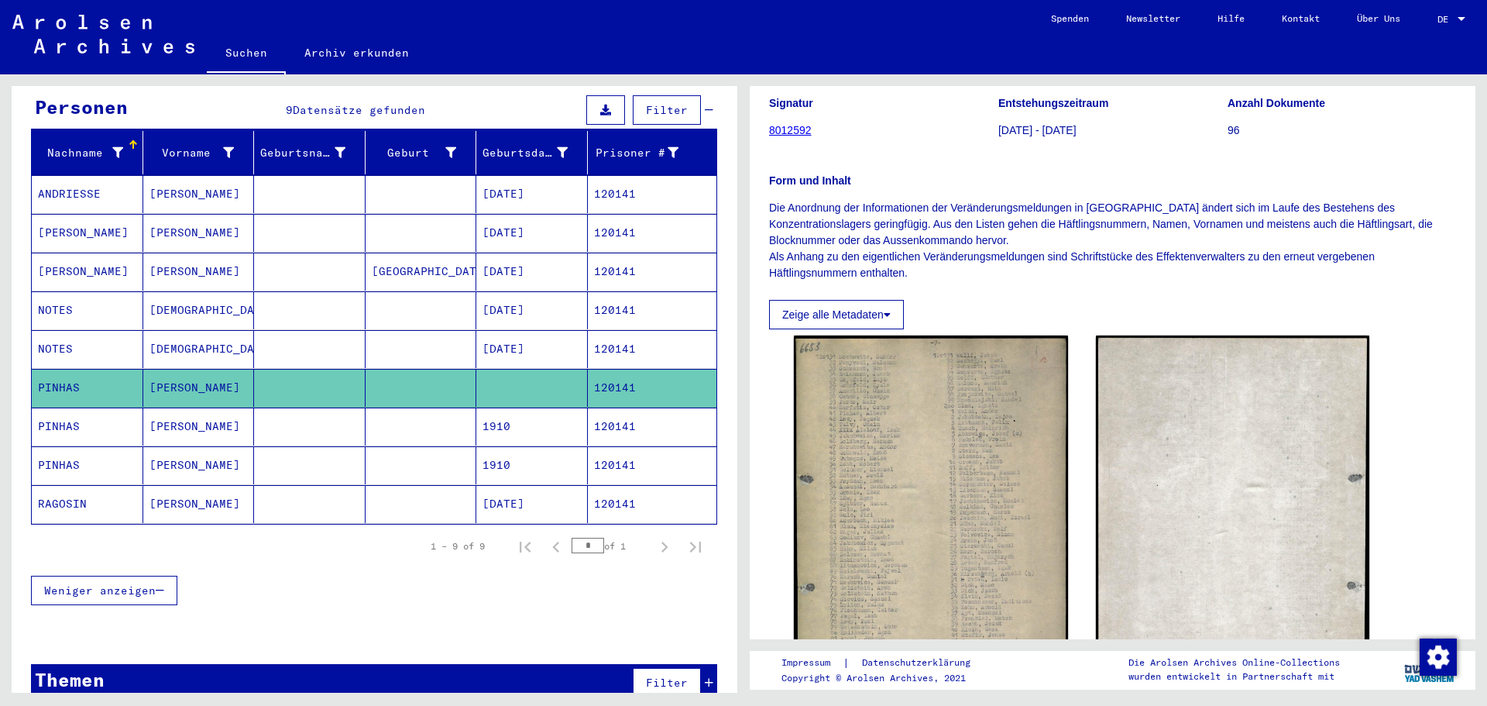
scroll to position [310, 0]
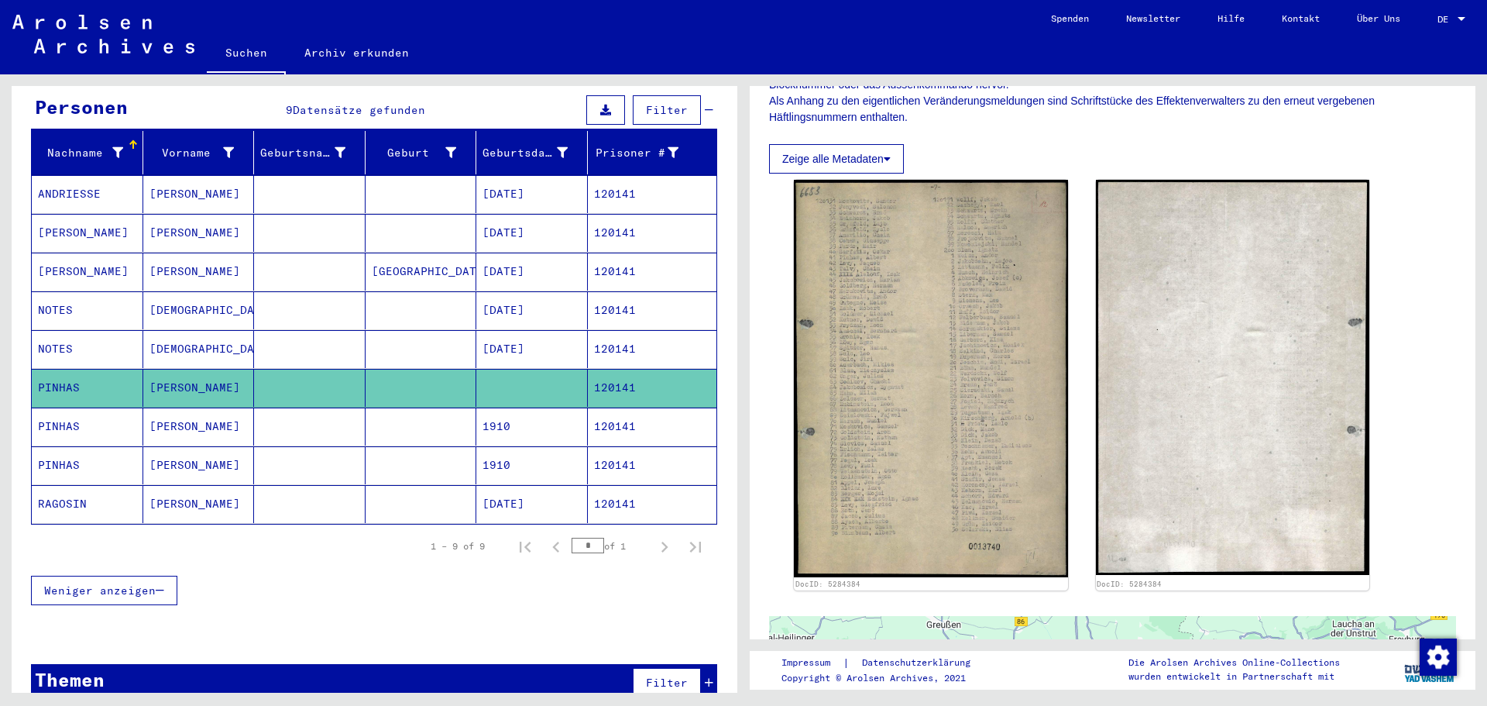
click at [624, 411] on mat-cell "120141" at bounding box center [652, 426] width 129 height 38
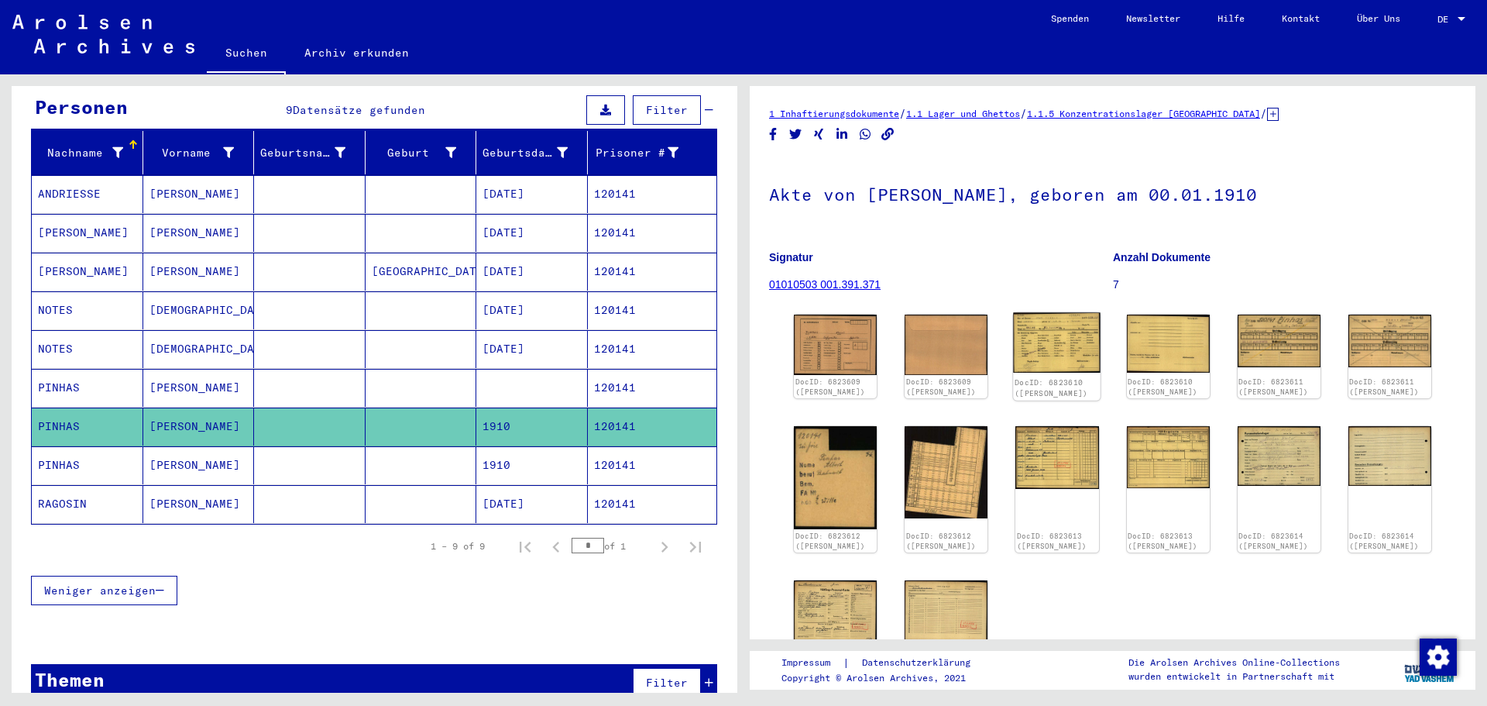
click at [1039, 333] on img at bounding box center [1058, 343] width 88 height 60
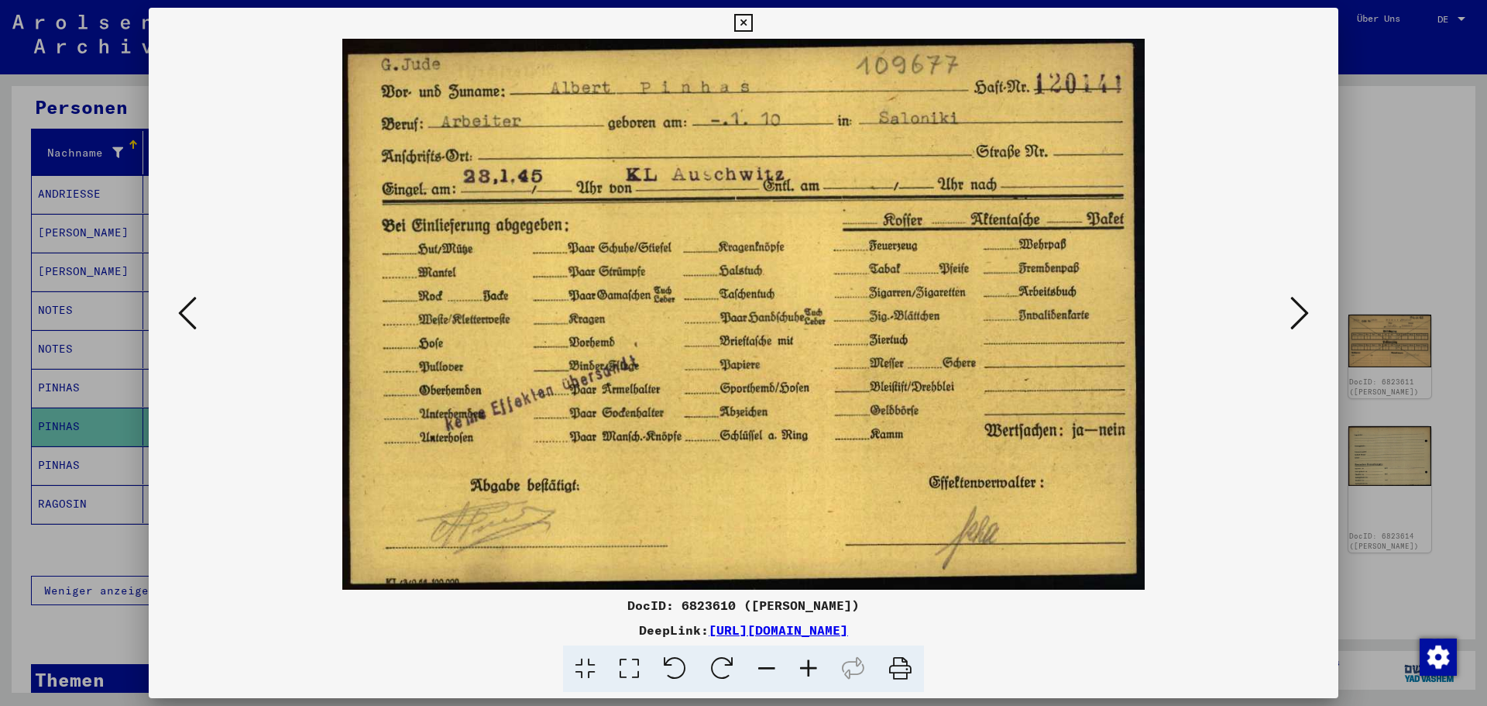
click at [1289, 323] on button at bounding box center [1300, 314] width 28 height 44
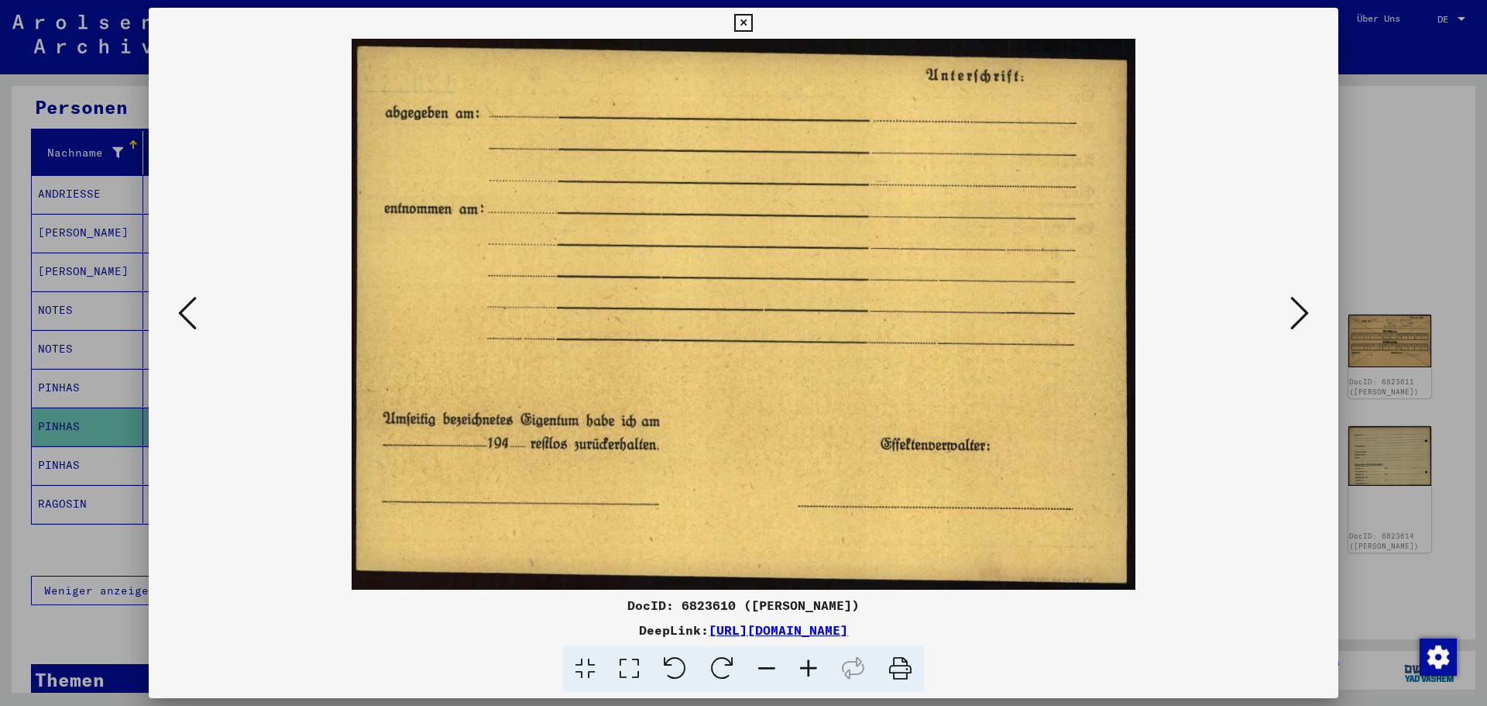
click at [1289, 323] on button at bounding box center [1300, 314] width 28 height 44
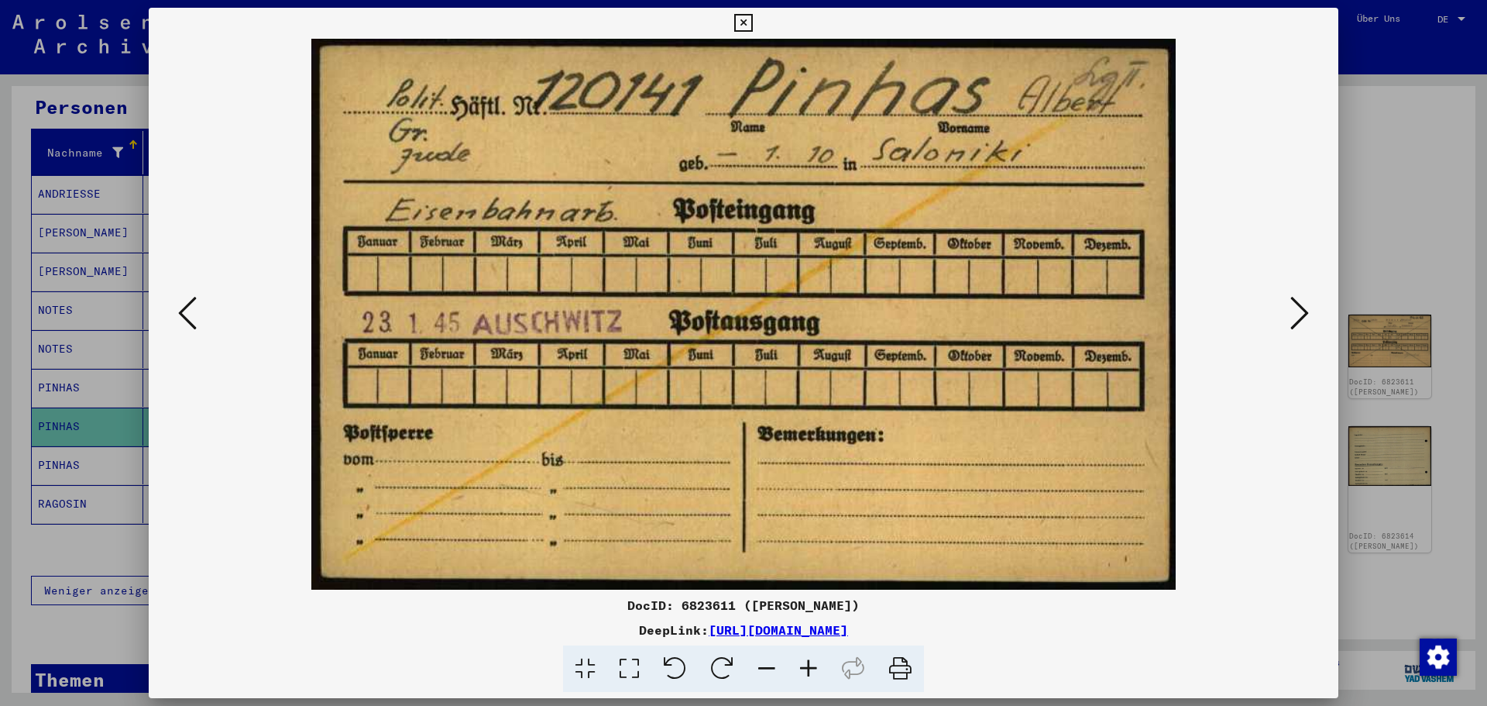
click at [1304, 308] on icon at bounding box center [1299, 312] width 19 height 37
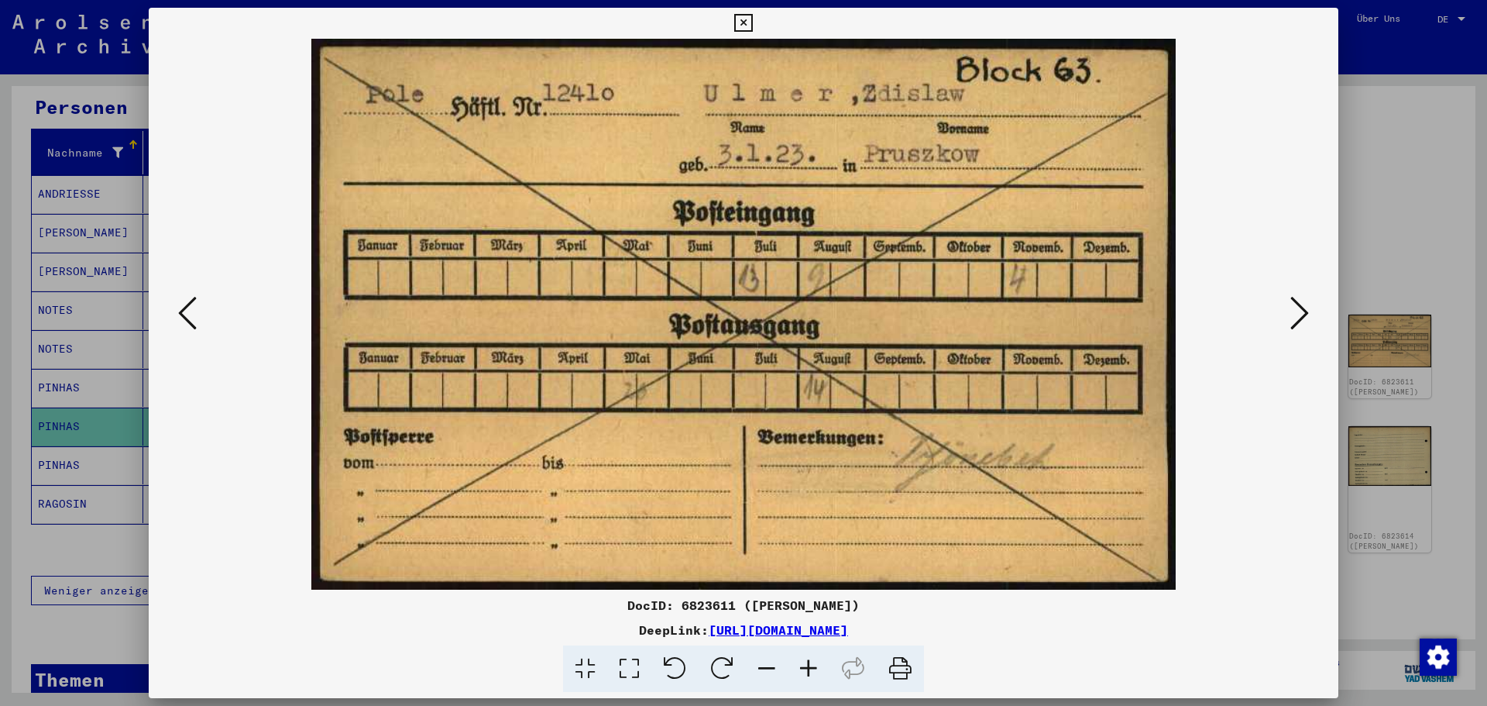
click at [1296, 308] on icon at bounding box center [1299, 312] width 19 height 37
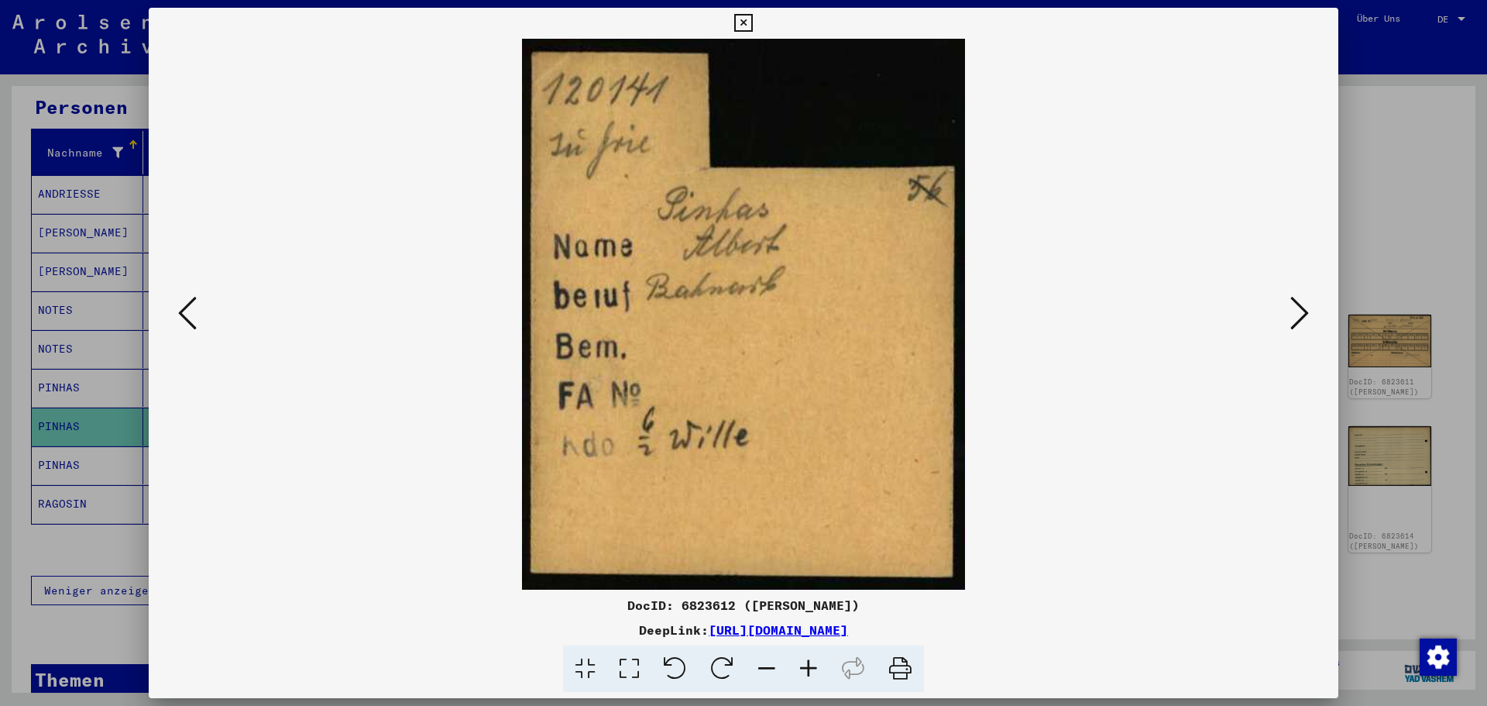
click at [1294, 308] on icon at bounding box center [1299, 312] width 19 height 37
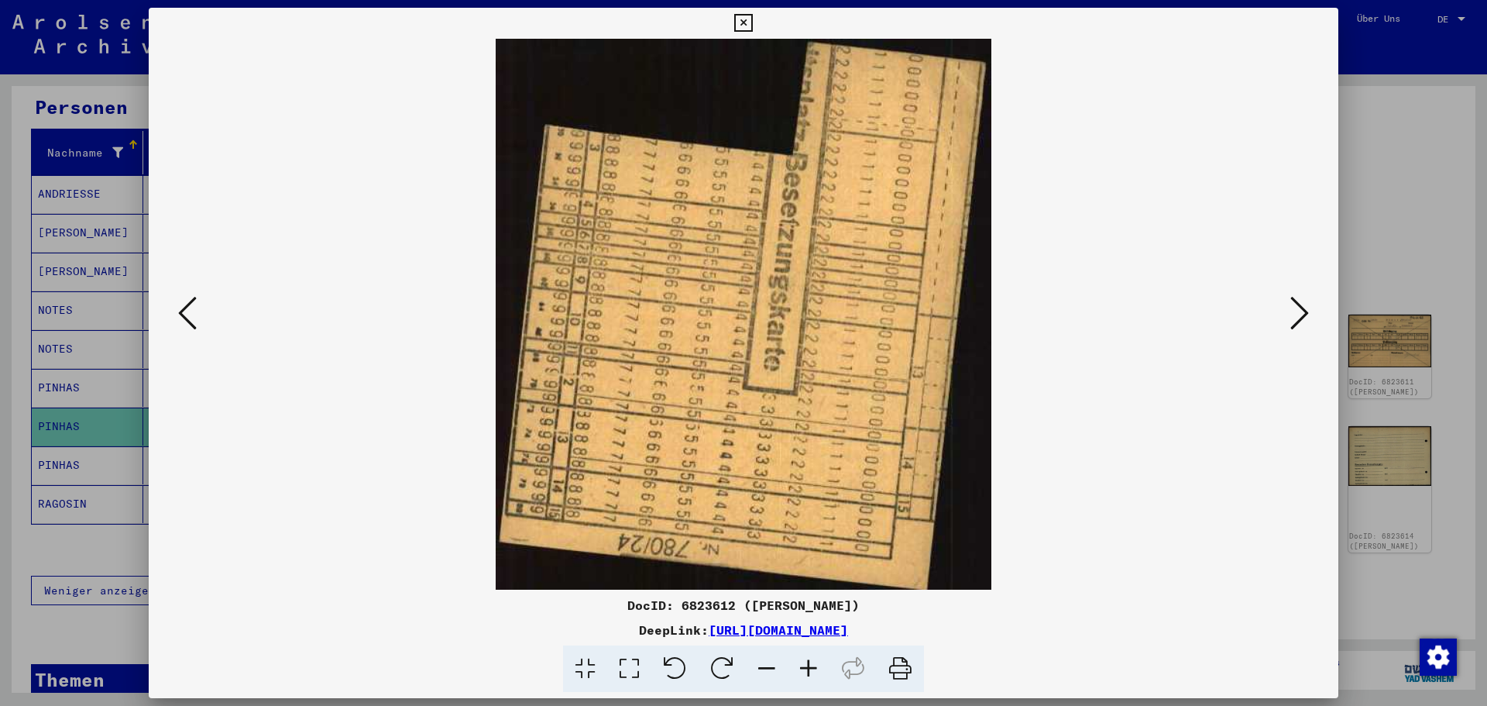
click at [1294, 308] on icon at bounding box center [1299, 312] width 19 height 37
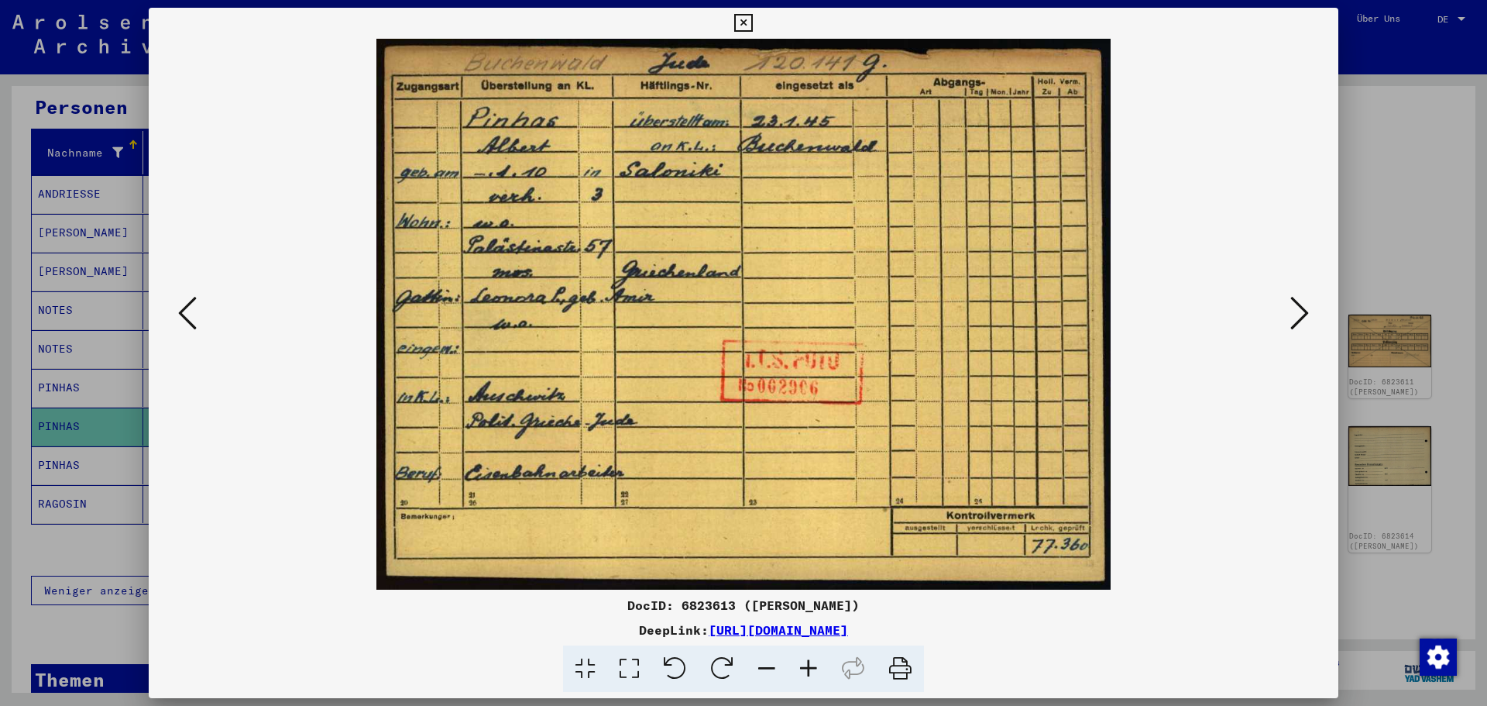
click at [649, 333] on img at bounding box center [743, 314] width 1084 height 551
